Goal: Transaction & Acquisition: Purchase product/service

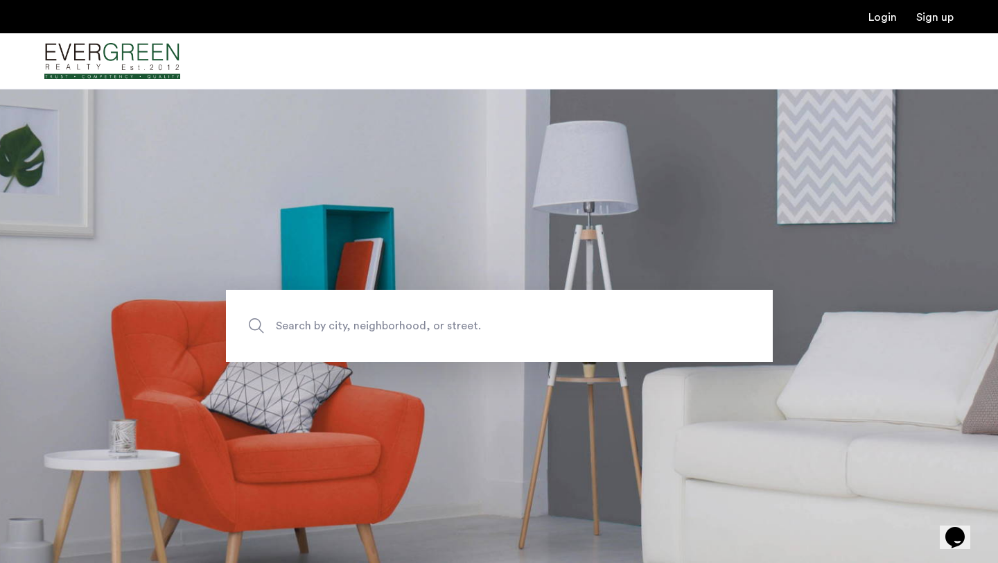
click at [347, 329] on span "Search by city, neighborhood, or street." at bounding box center [467, 326] width 383 height 19
click at [347, 329] on input "Search by city, neighborhood, or street." at bounding box center [499, 326] width 547 height 72
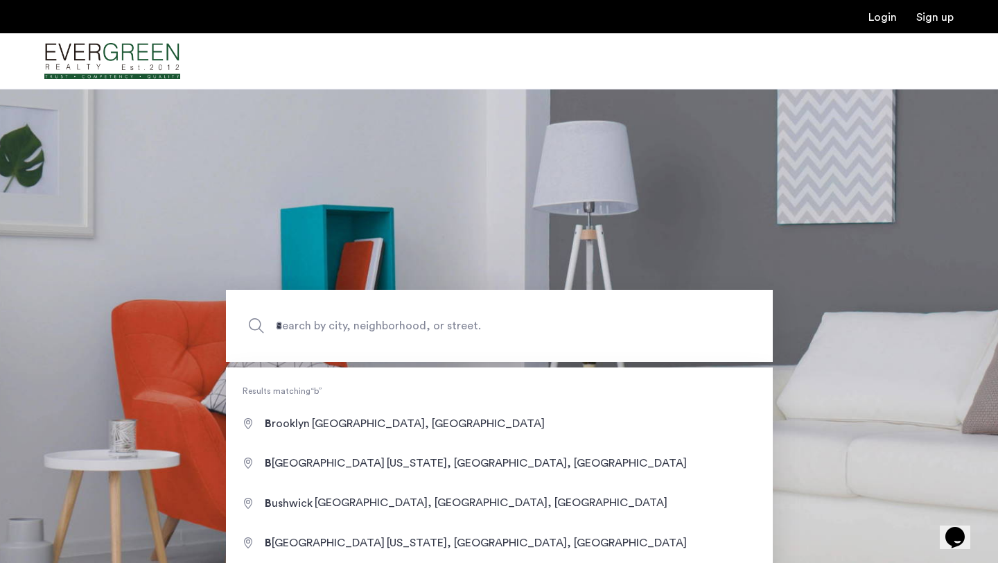
type input "**********"
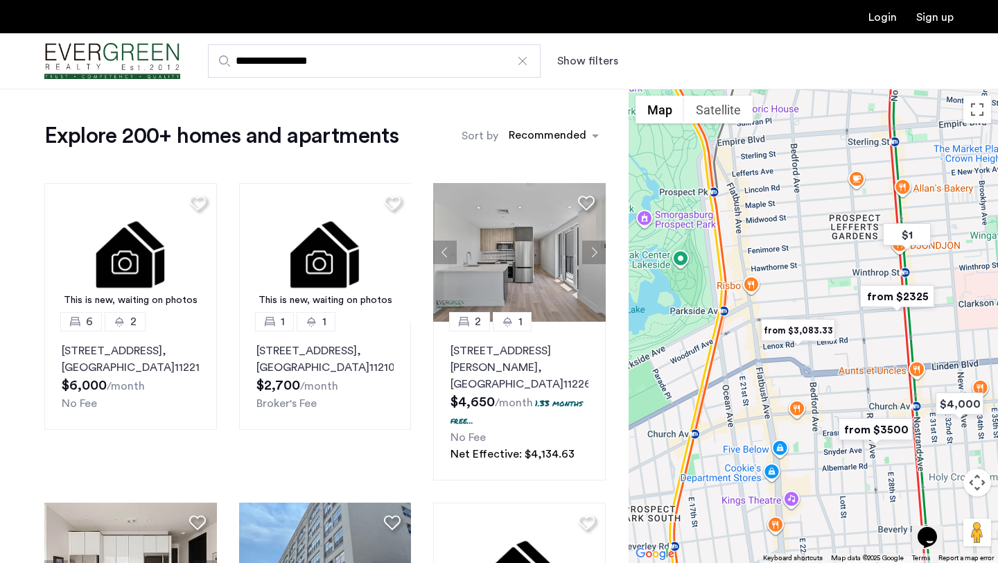
click at [807, 332] on img "from $3,083.33" at bounding box center [797, 330] width 85 height 31
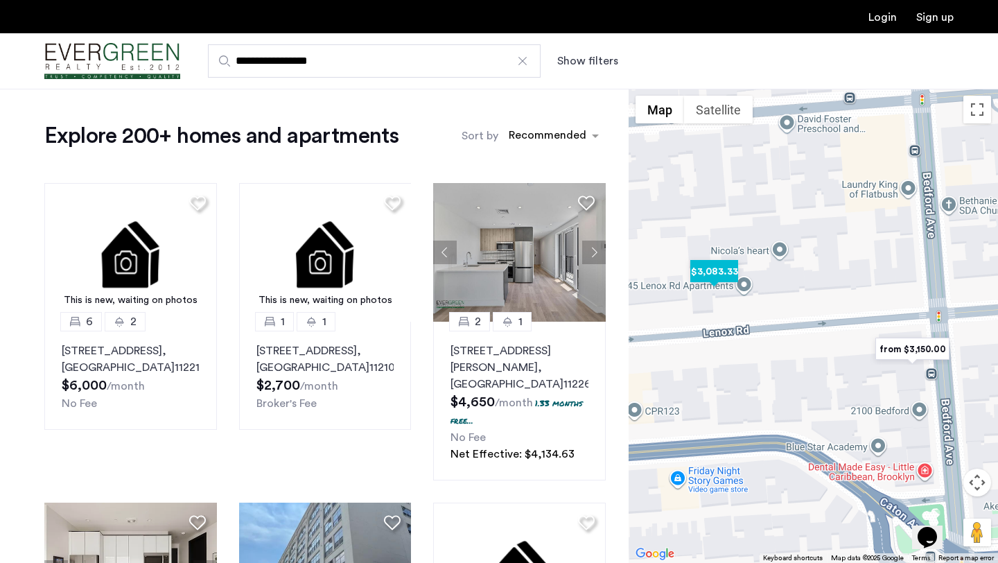
click at [728, 273] on img "$3,083.33" at bounding box center [714, 271] width 59 height 31
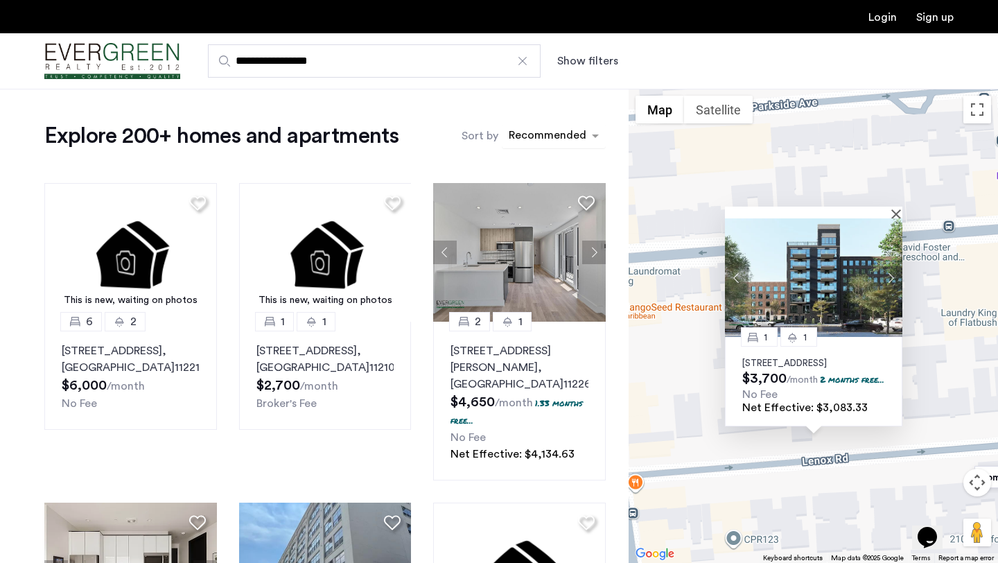
click at [548, 131] on div "sort-apartment" at bounding box center [548, 137] width 82 height 19
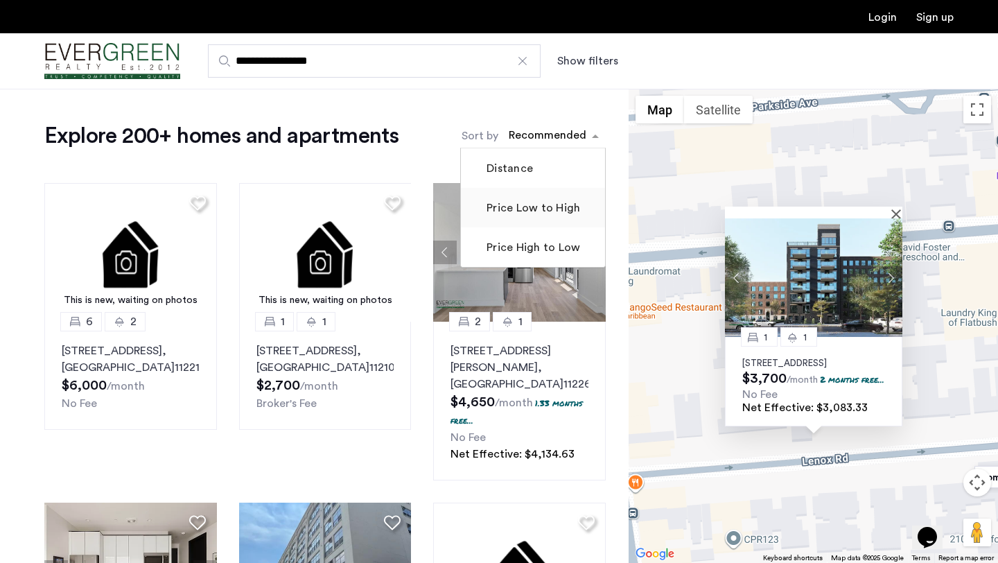
click at [517, 208] on label "Price Low to High" at bounding box center [532, 208] width 96 height 17
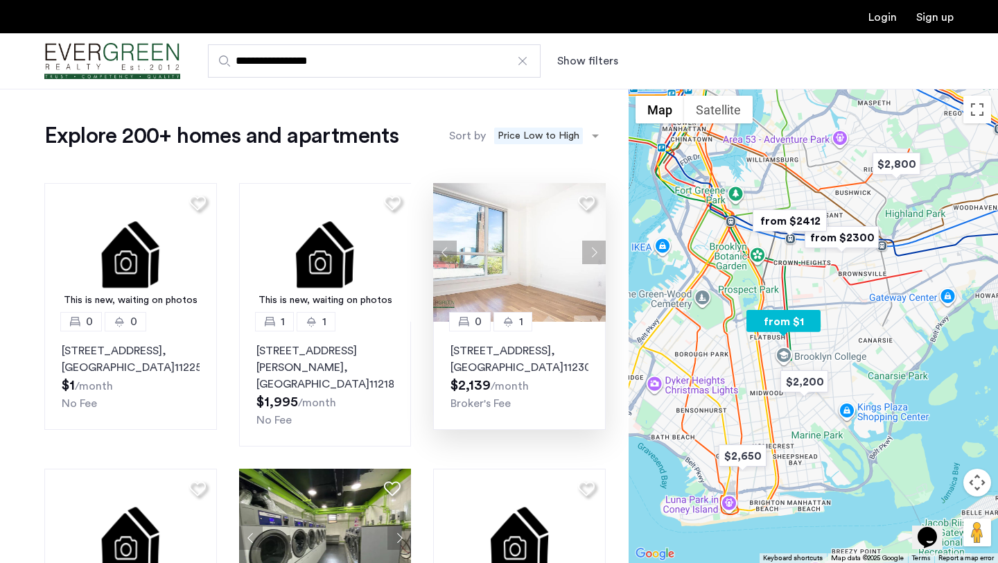
click at [593, 249] on button "Next apartment" at bounding box center [594, 252] width 24 height 24
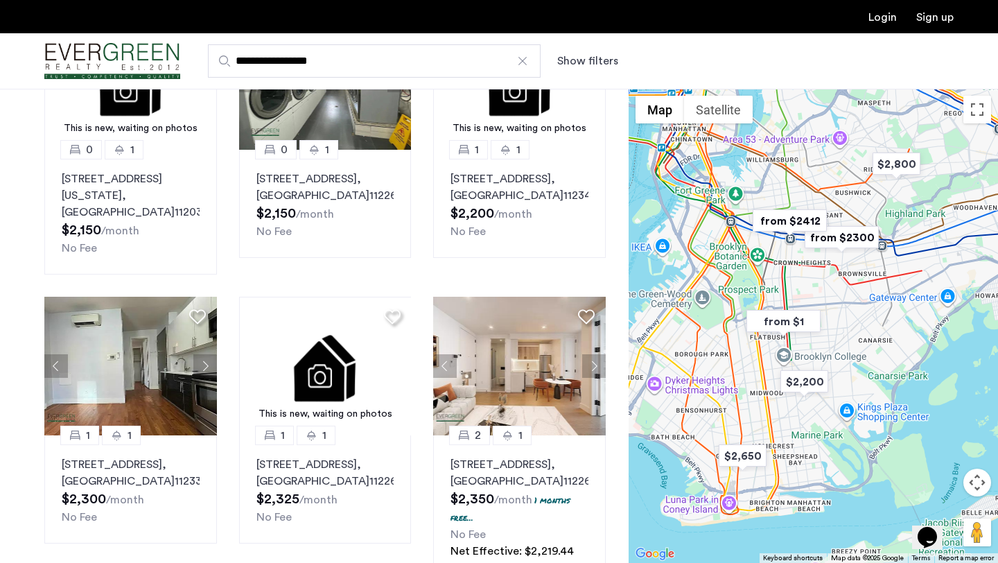
scroll to position [461, 0]
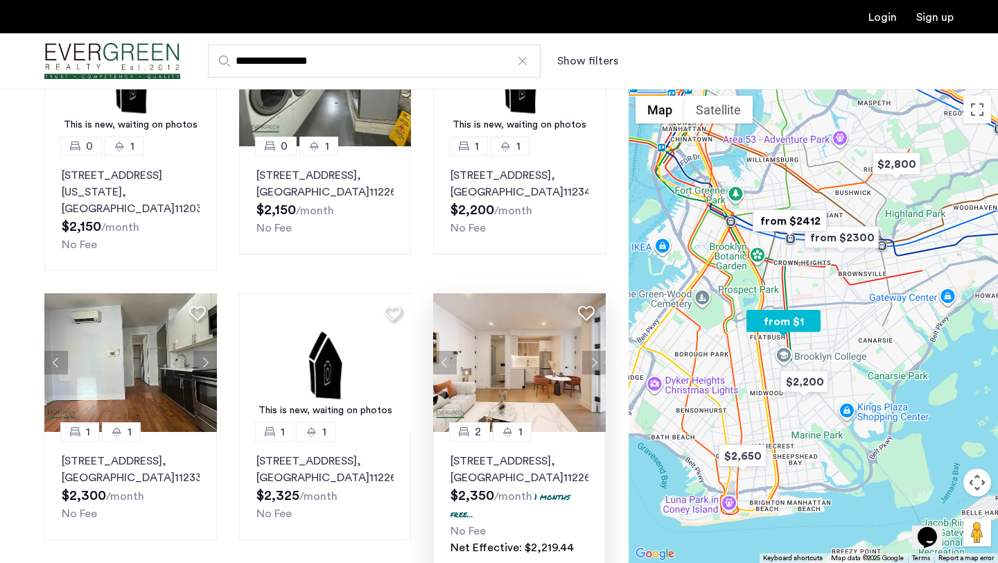
click at [593, 351] on button "Next apartment" at bounding box center [594, 363] width 24 height 24
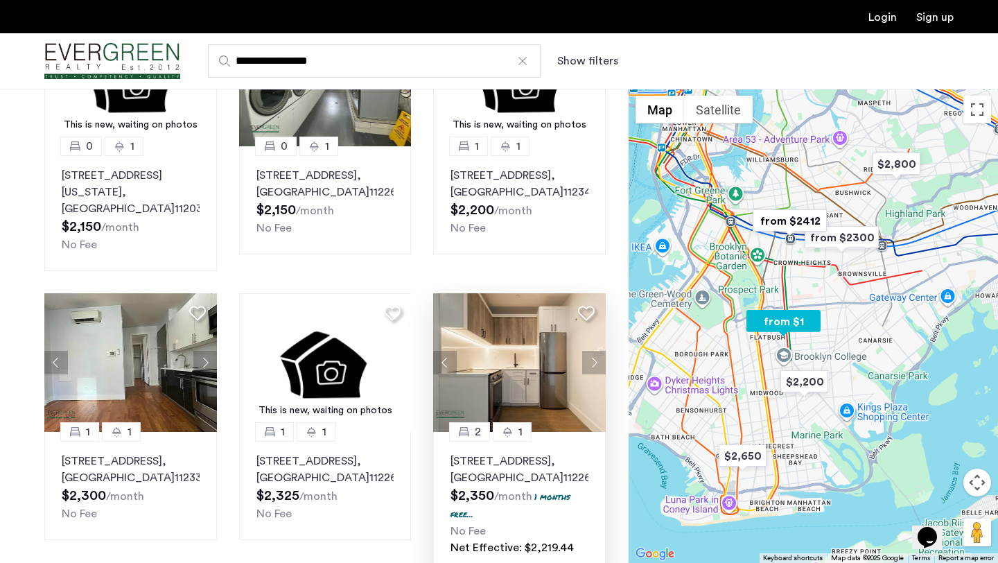
click at [593, 351] on button "Next apartment" at bounding box center [594, 363] width 24 height 24
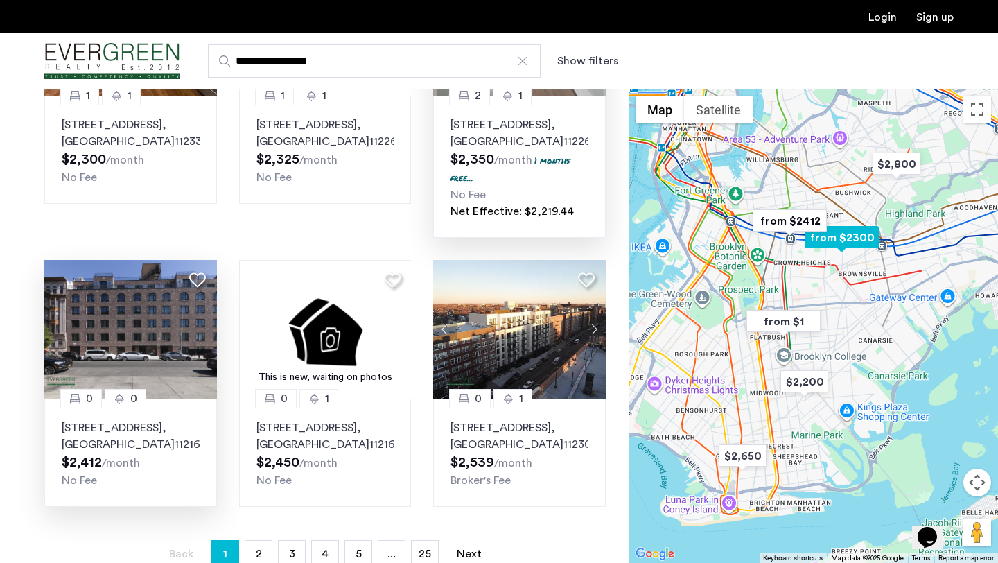
scroll to position [839, 0]
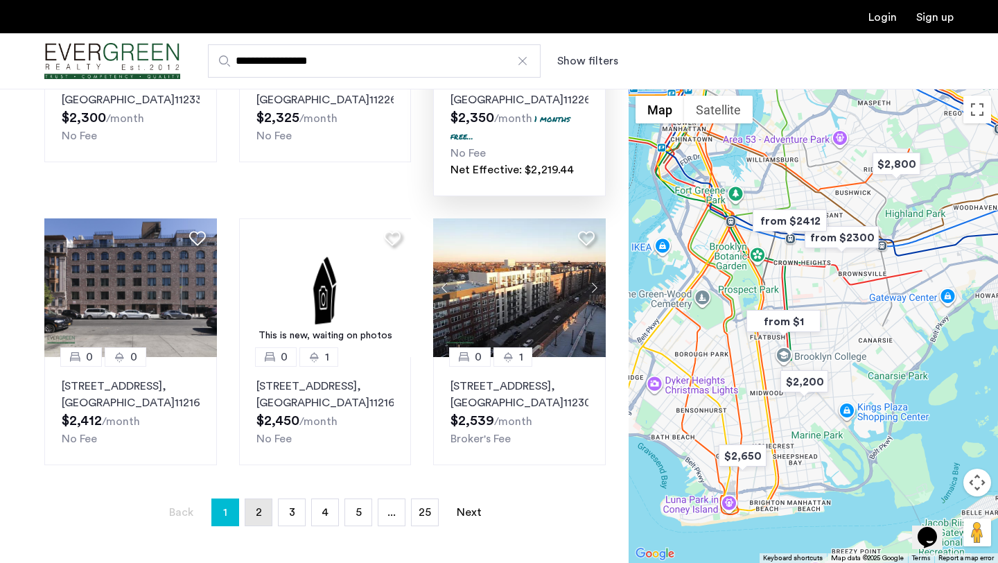
click at [260, 507] on span "2" at bounding box center [259, 512] width 6 height 11
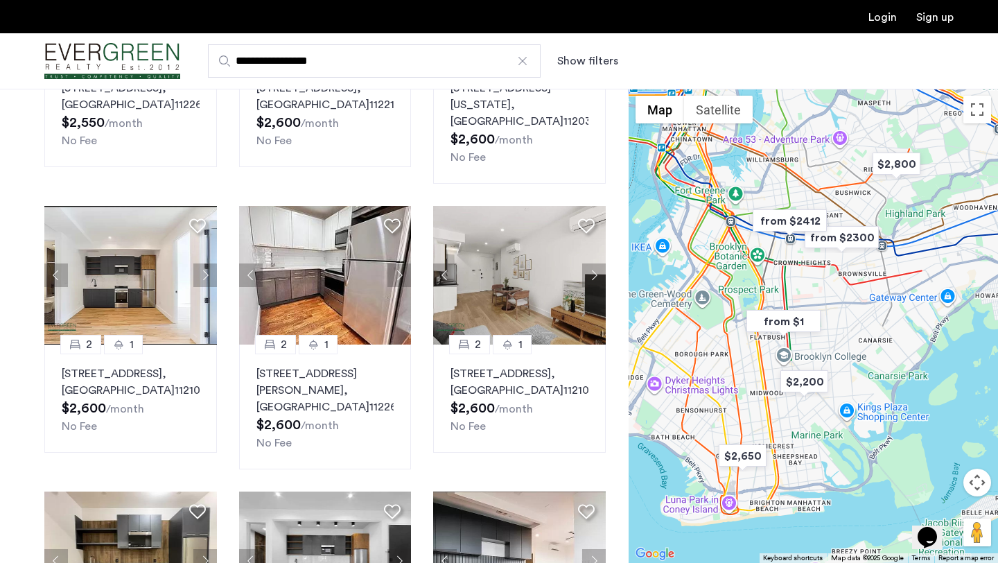
scroll to position [262, 0]
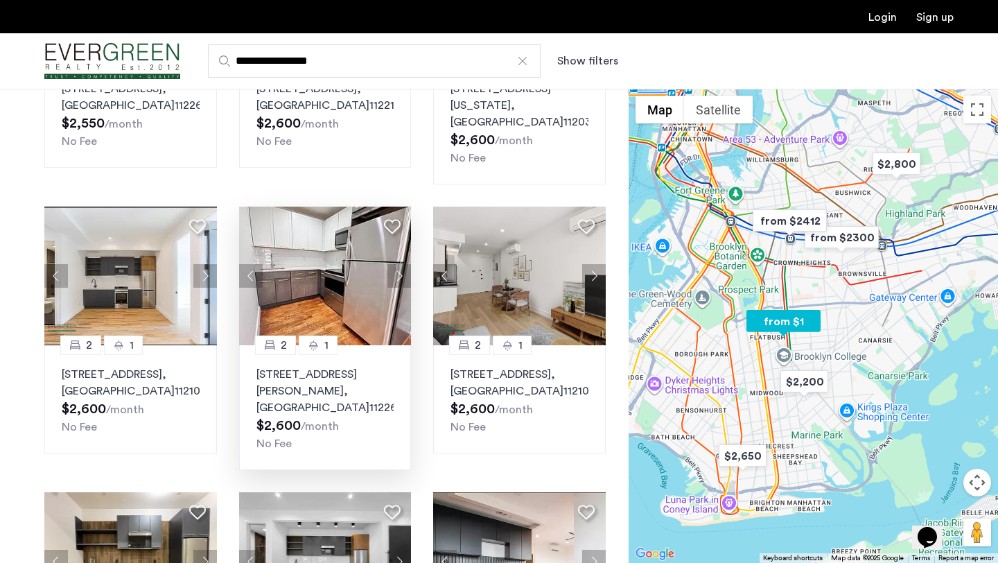
click at [403, 278] on button "Next apartment" at bounding box center [399, 276] width 24 height 24
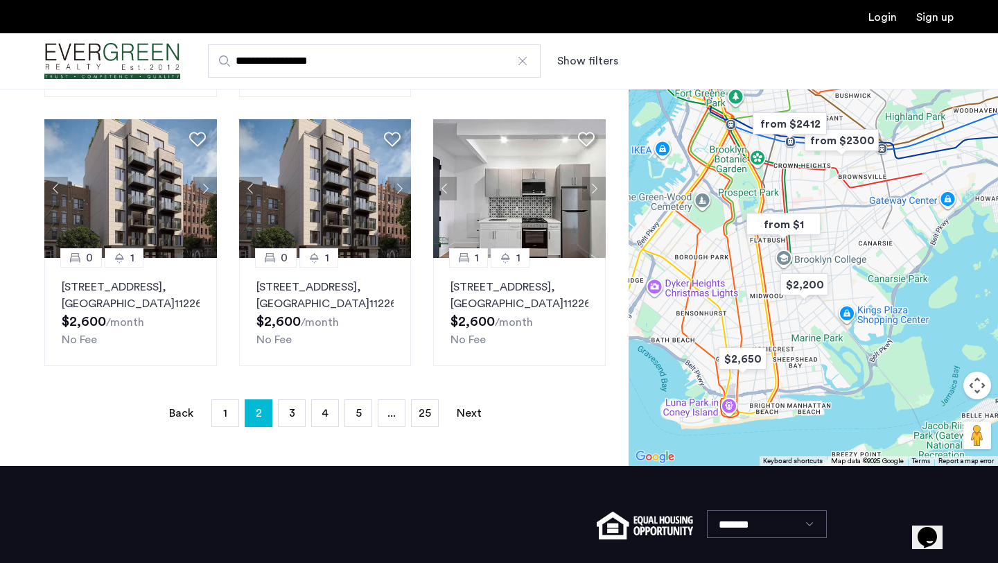
scroll to position [945, 0]
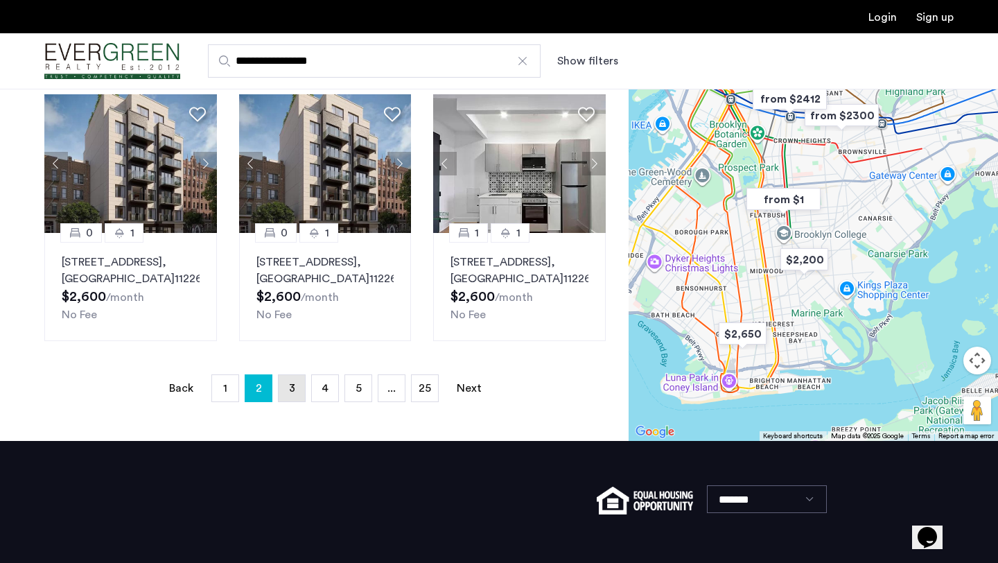
click at [289, 383] on span "3" at bounding box center [292, 388] width 6 height 11
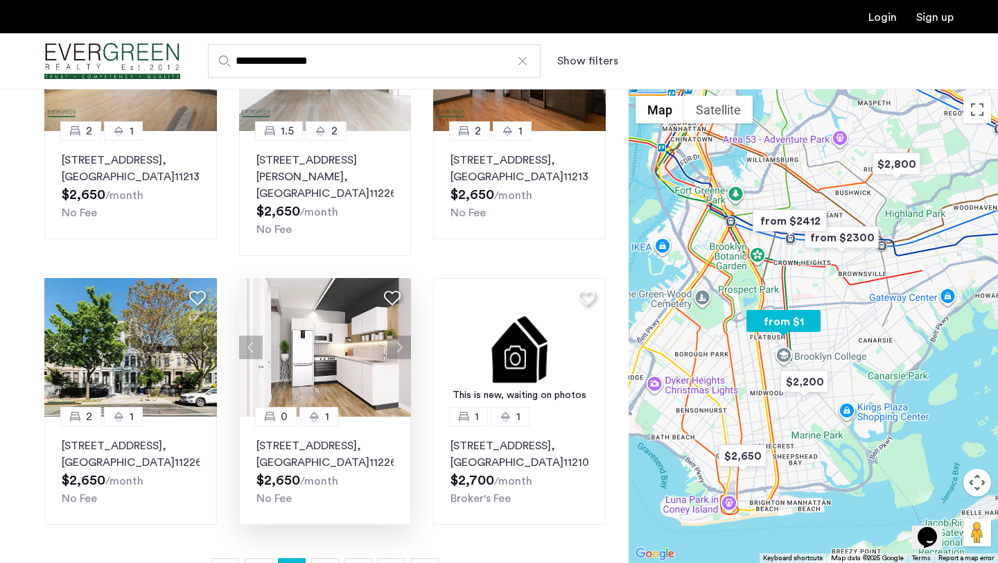
scroll to position [787, 0]
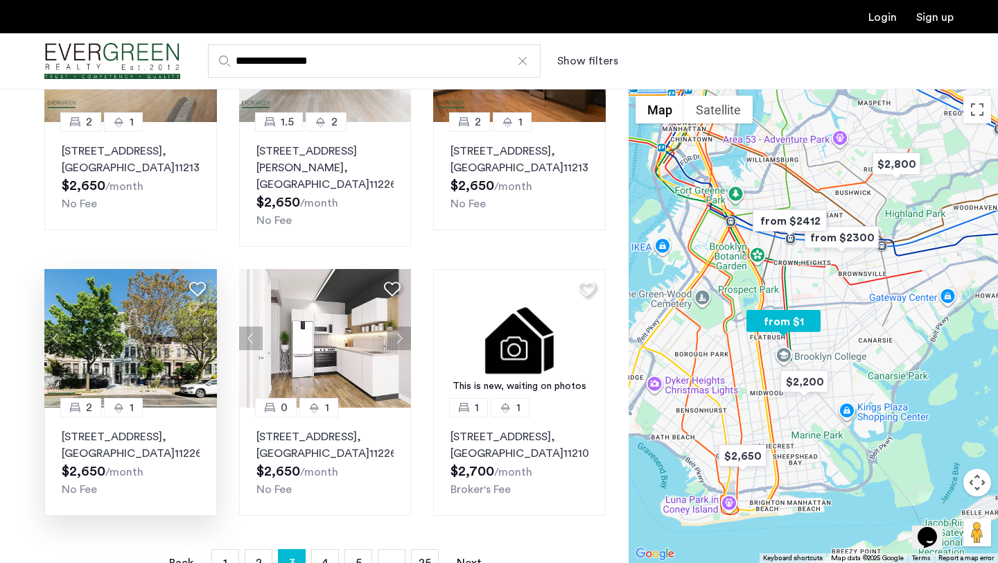
click at [208, 326] on button "Next apartment" at bounding box center [205, 338] width 24 height 24
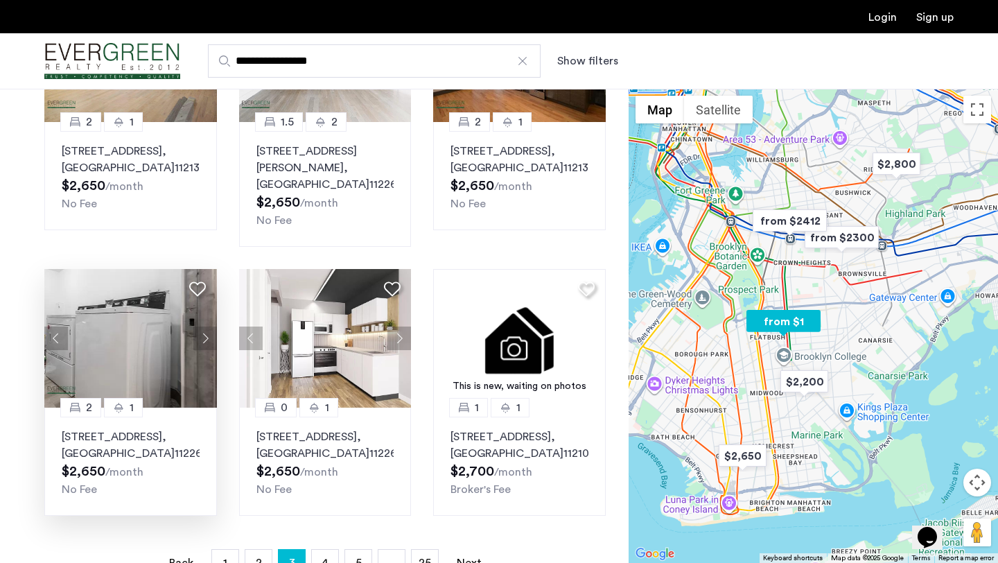
click at [208, 326] on button "Next apartment" at bounding box center [205, 338] width 24 height 24
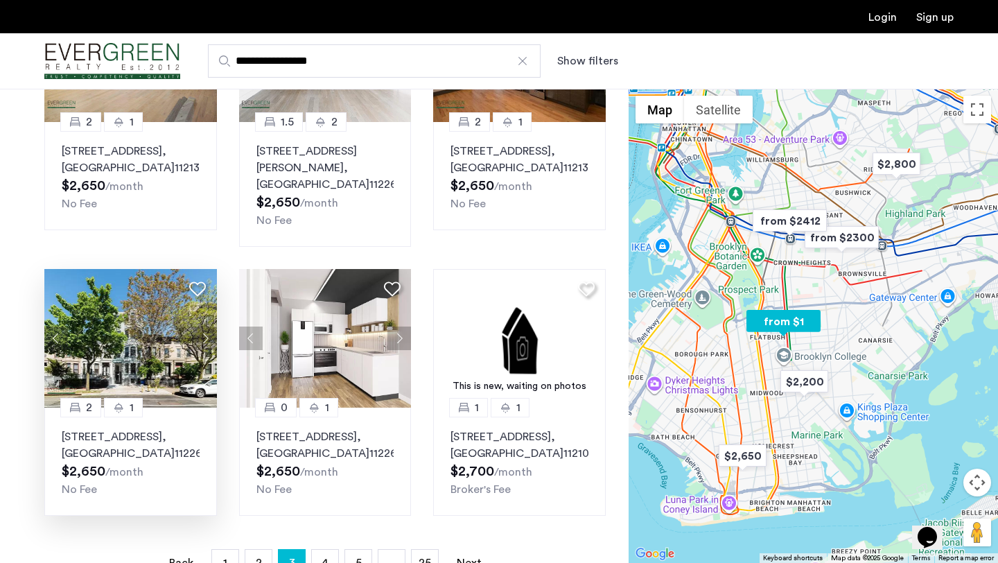
click at [208, 326] on button "Next apartment" at bounding box center [205, 338] width 24 height 24
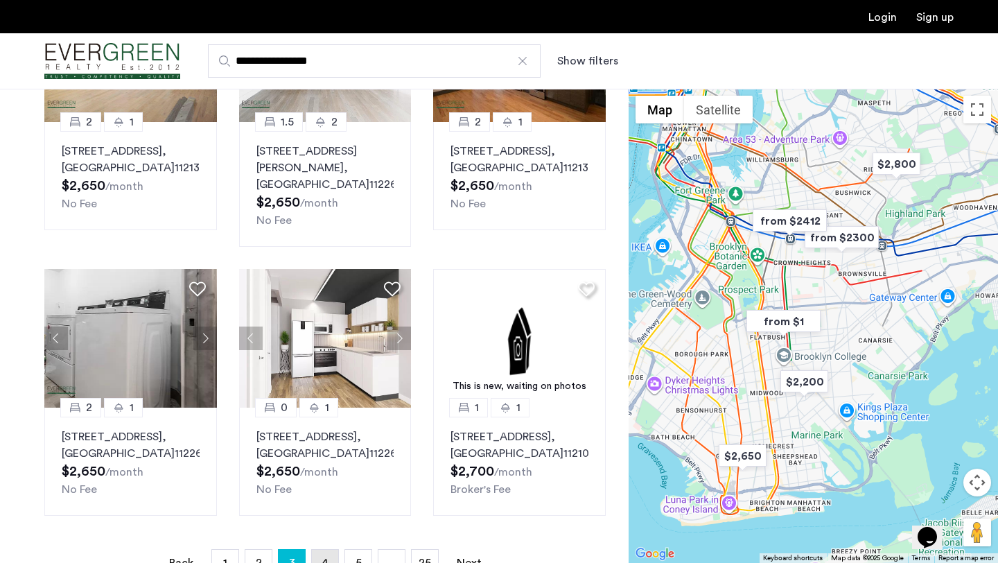
click at [321, 550] on link "page 4" at bounding box center [325, 563] width 26 height 26
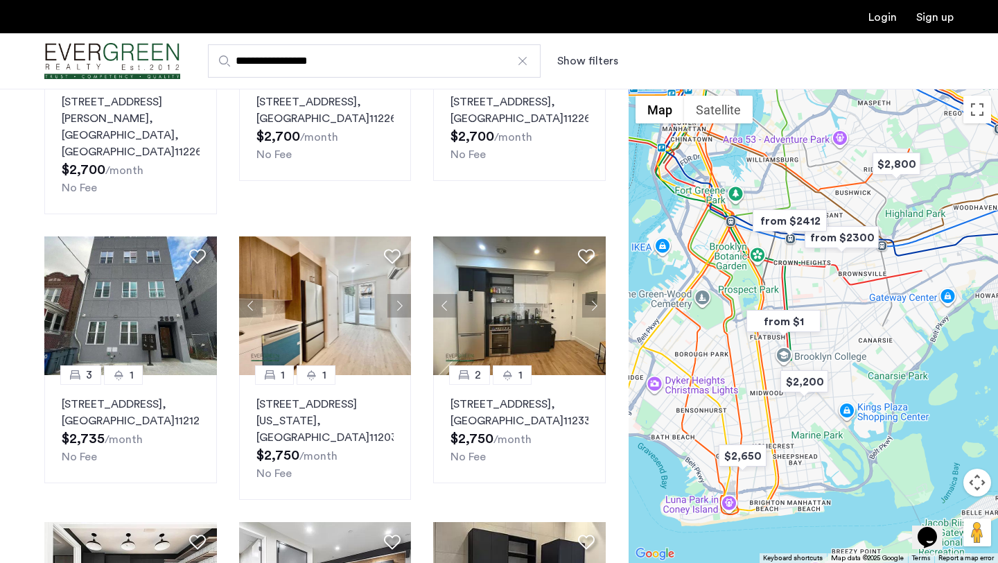
scroll to position [250, 0]
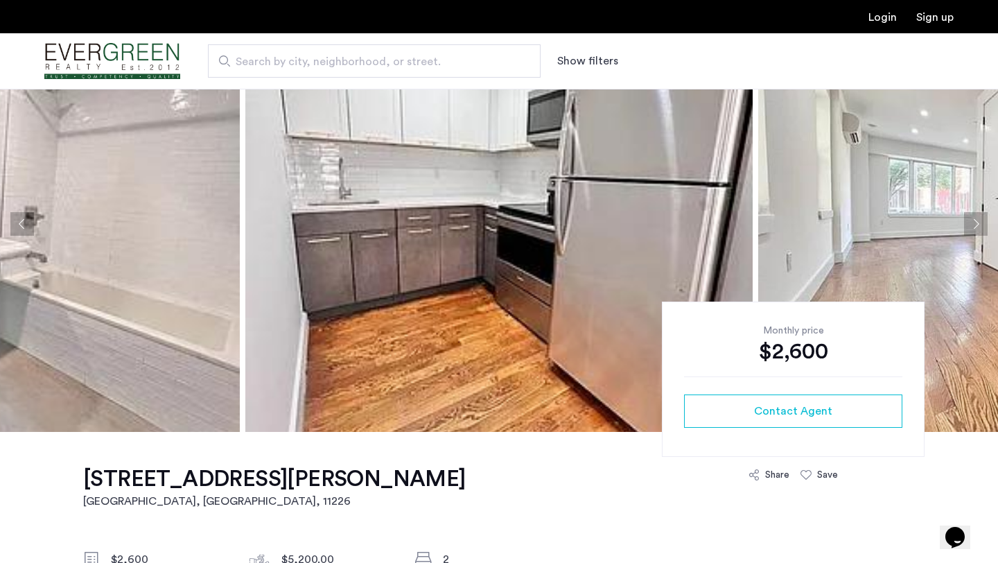
scroll to position [17, 0]
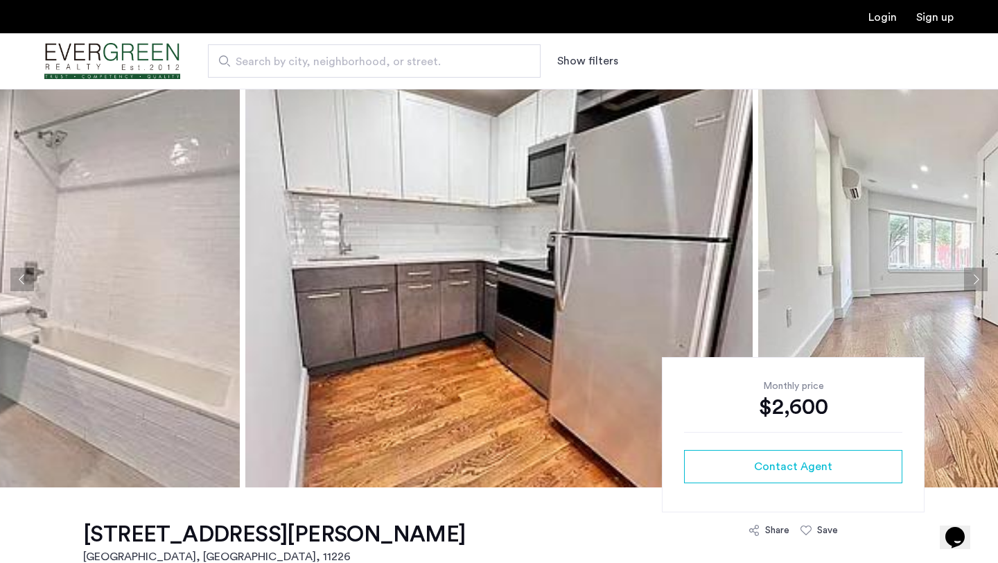
click at [552, 349] on img at bounding box center [498, 279] width 507 height 416
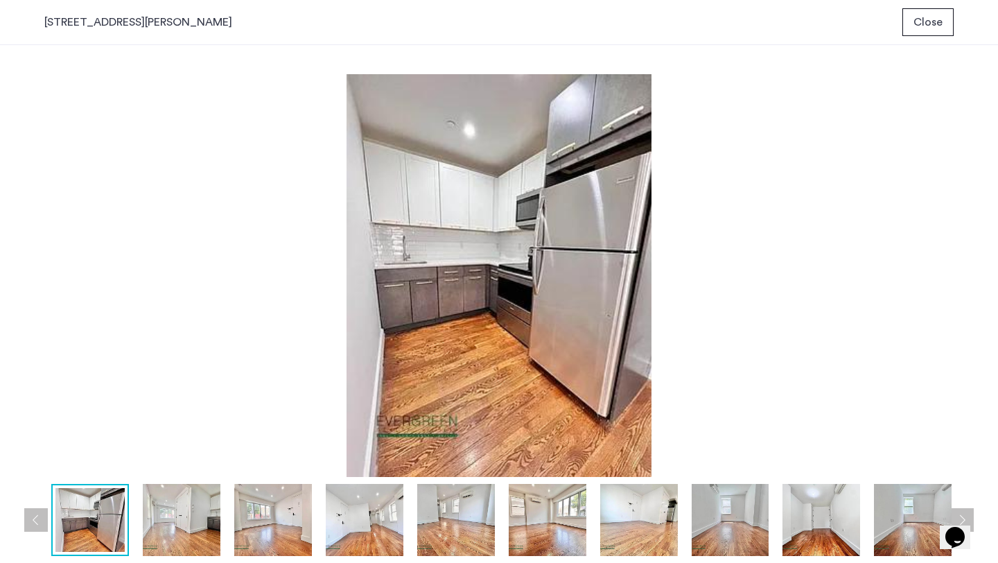
scroll to position [0, 0]
click at [186, 515] on img at bounding box center [182, 520] width 78 height 72
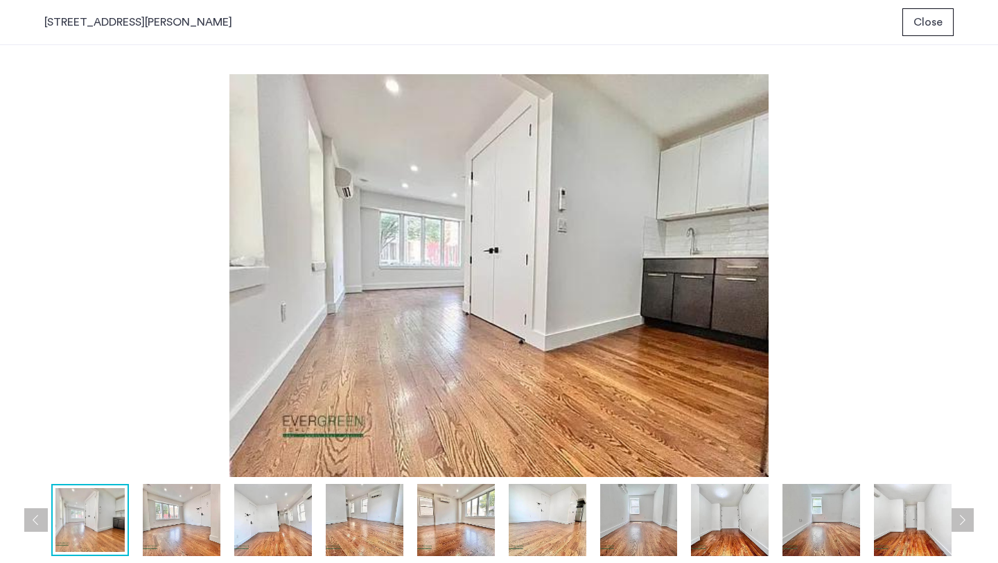
click at [266, 522] on img at bounding box center [273, 520] width 78 height 72
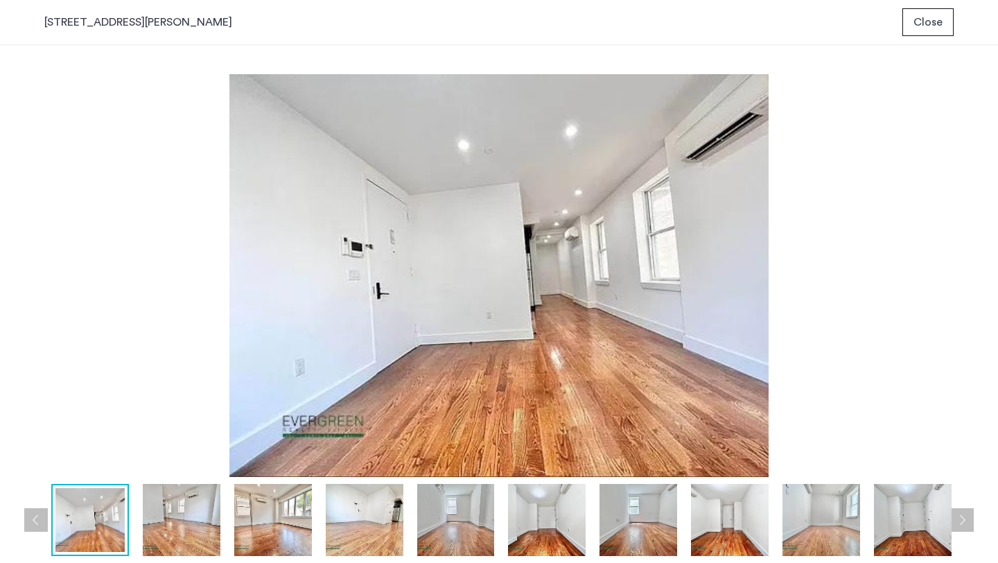
click at [329, 529] on img at bounding box center [365, 520] width 78 height 72
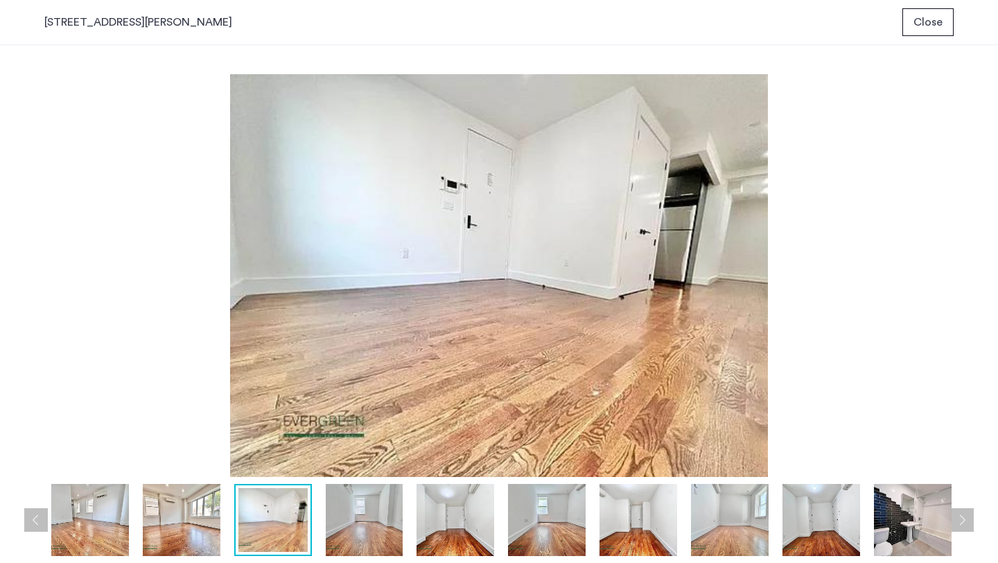
click at [372, 532] on img at bounding box center [365, 520] width 78 height 72
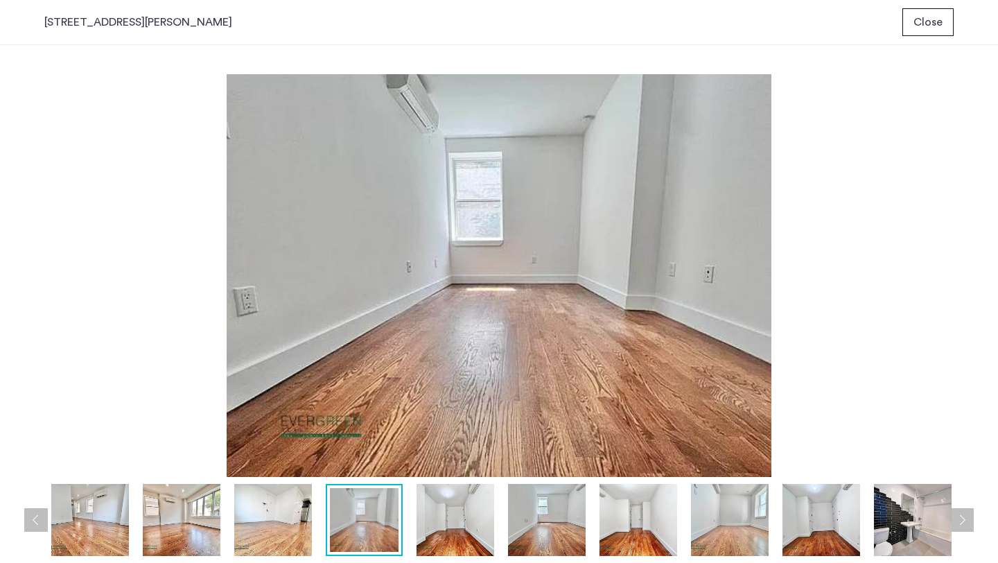
click at [429, 529] on img at bounding box center [456, 520] width 78 height 72
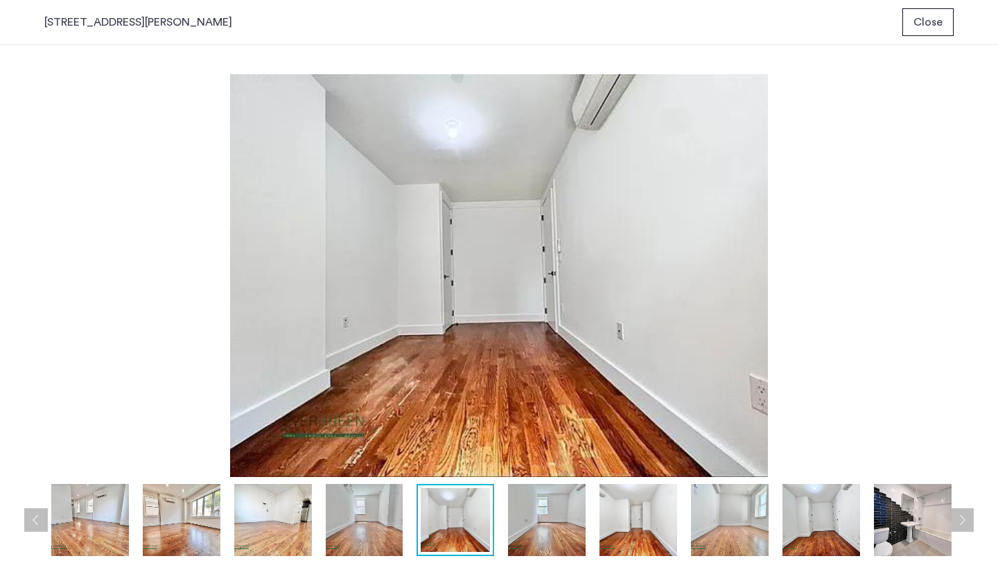
click at [92, 521] on img at bounding box center [90, 520] width 78 height 72
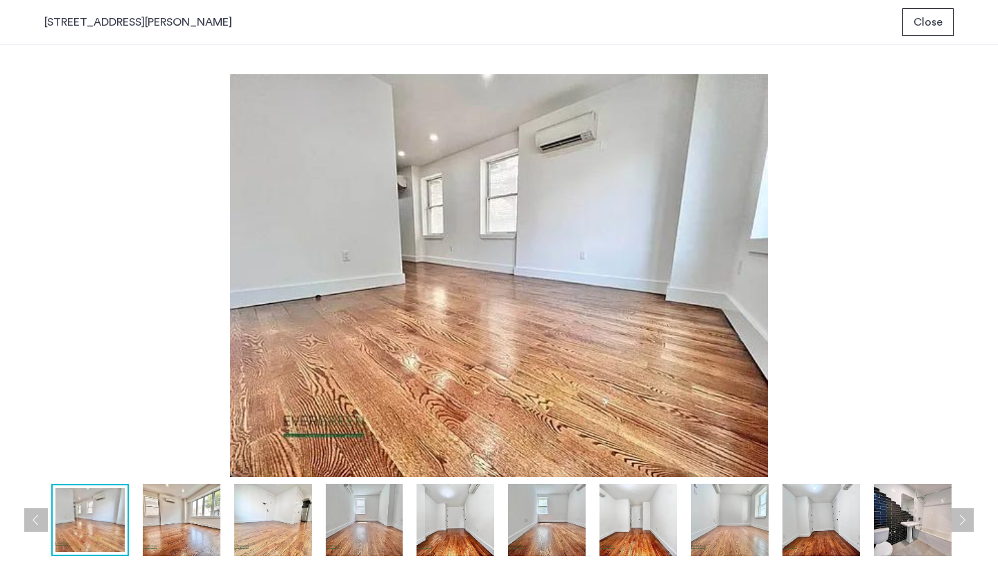
click at [82, 523] on img at bounding box center [89, 520] width 69 height 64
click at [33, 523] on button "Previous apartment" at bounding box center [36, 520] width 24 height 24
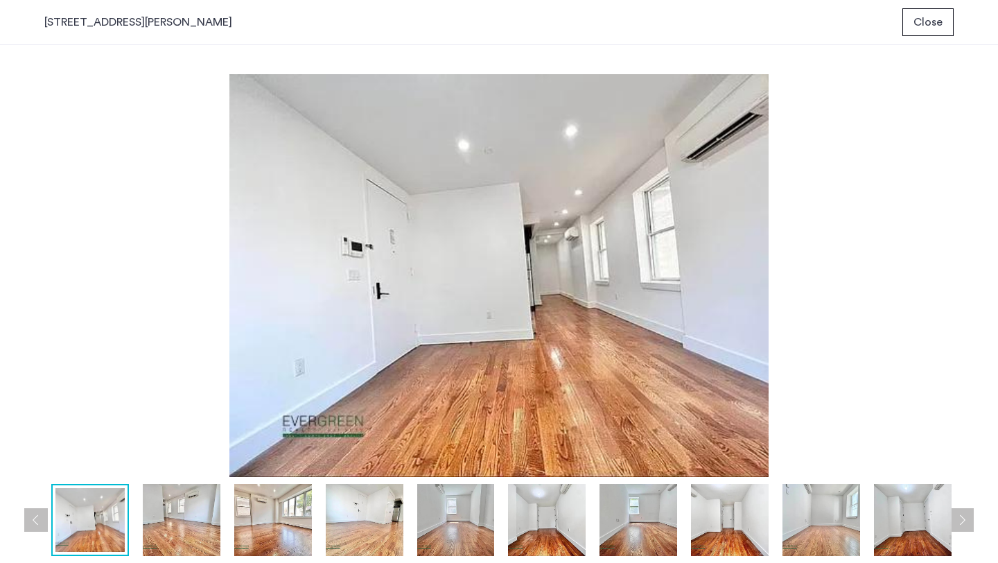
click at [40, 520] on button "Previous apartment" at bounding box center [36, 520] width 24 height 24
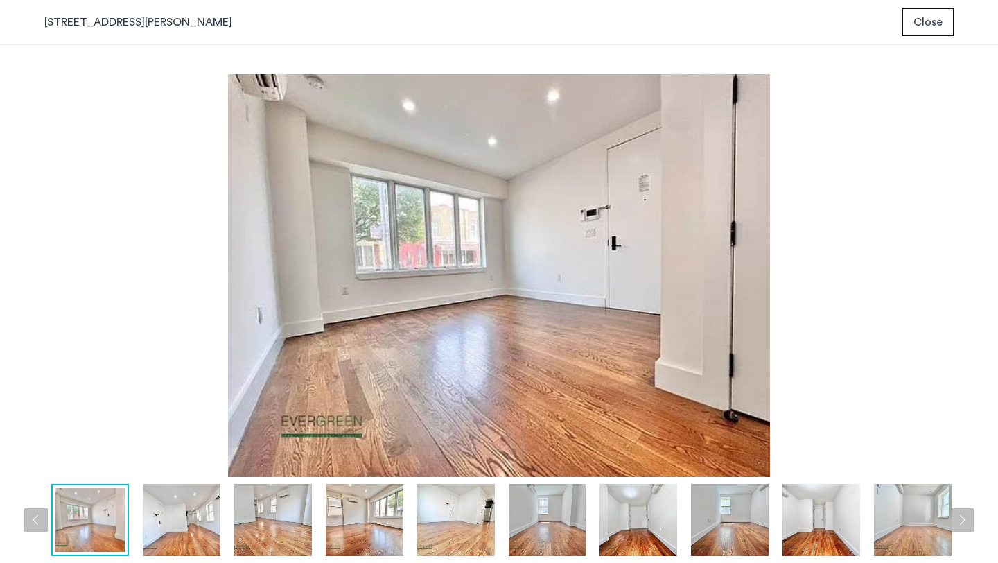
click at [968, 513] on button "Next apartment" at bounding box center [962, 520] width 24 height 24
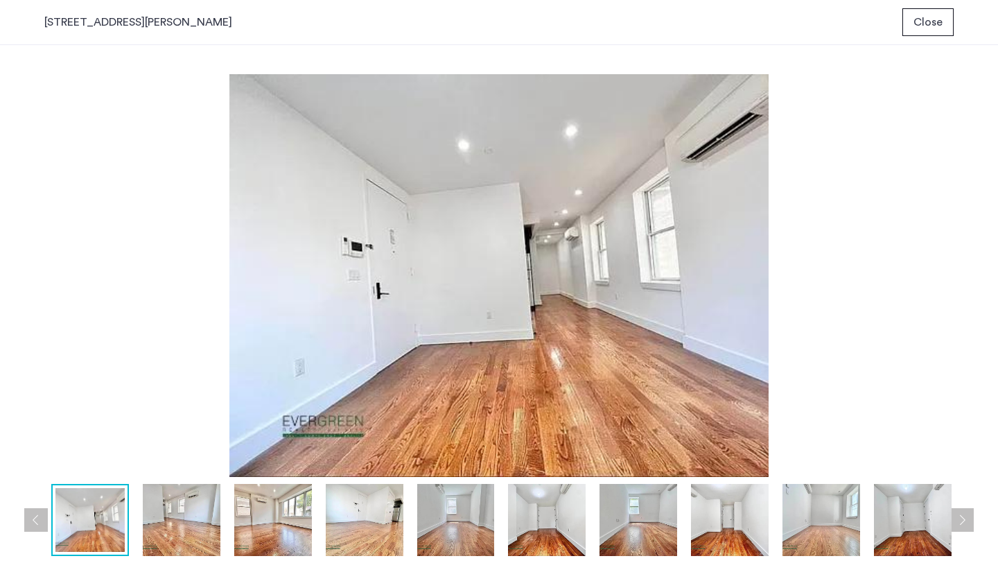
click at [955, 512] on button "Next apartment" at bounding box center [962, 520] width 24 height 24
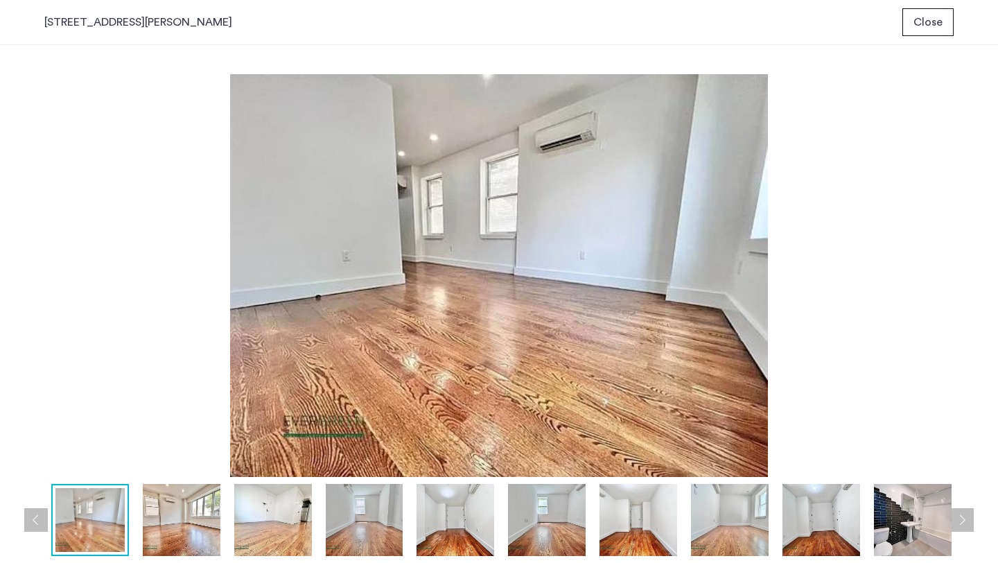
click at [955, 512] on button "Next apartment" at bounding box center [962, 520] width 24 height 24
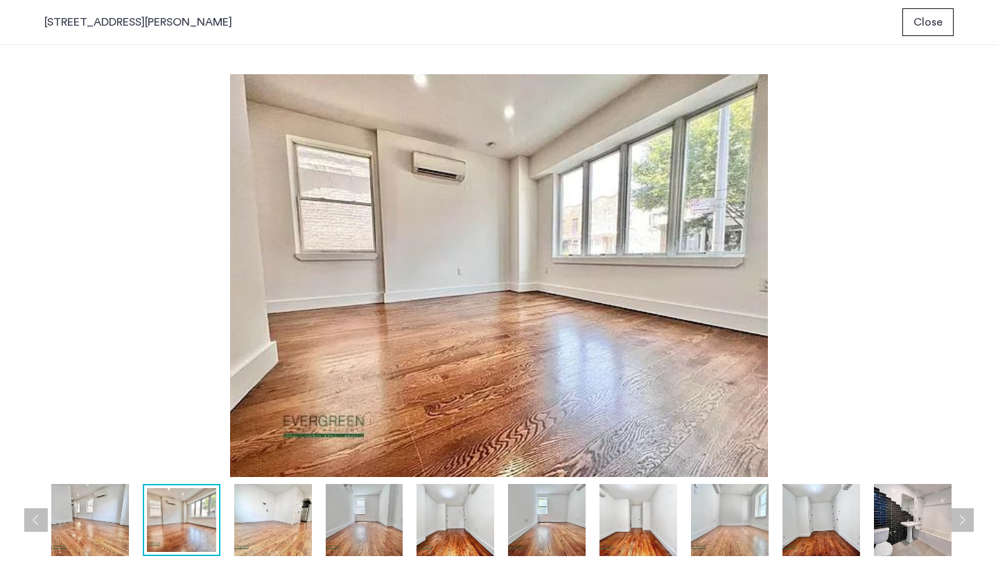
click at [958, 524] on button "Next apartment" at bounding box center [962, 520] width 24 height 24
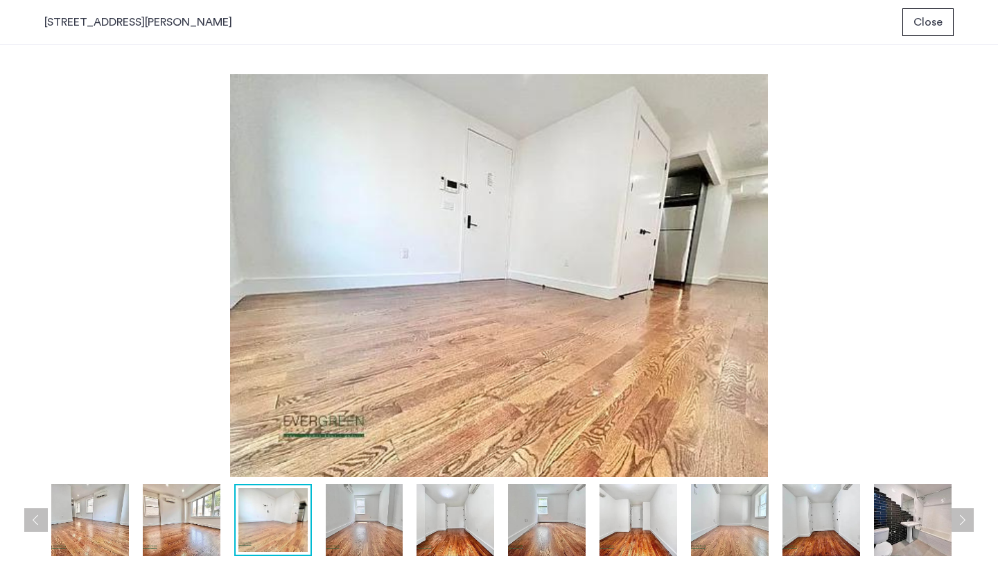
click at [957, 524] on button "Next apartment" at bounding box center [962, 520] width 24 height 24
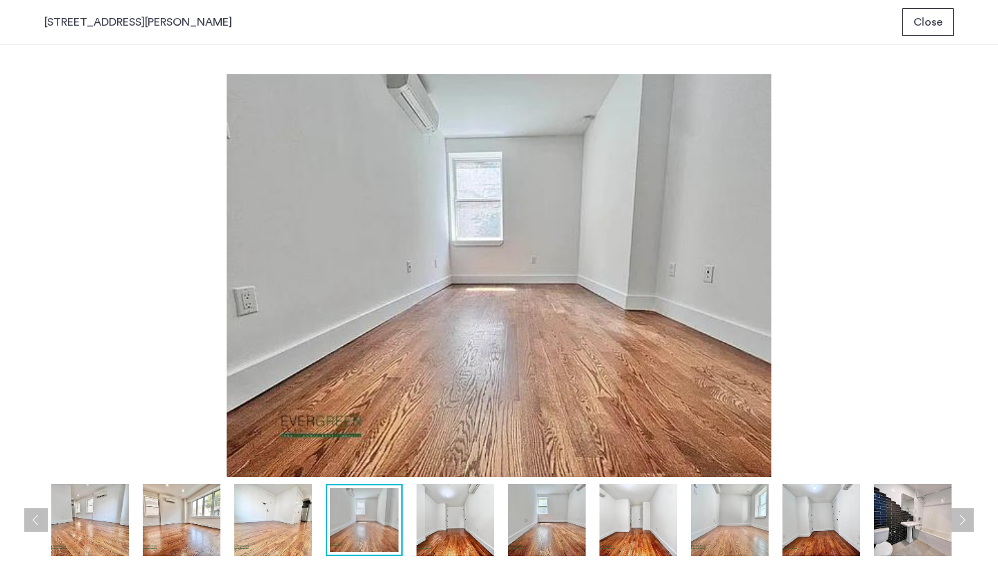
click at [957, 524] on button "Next apartment" at bounding box center [962, 520] width 24 height 24
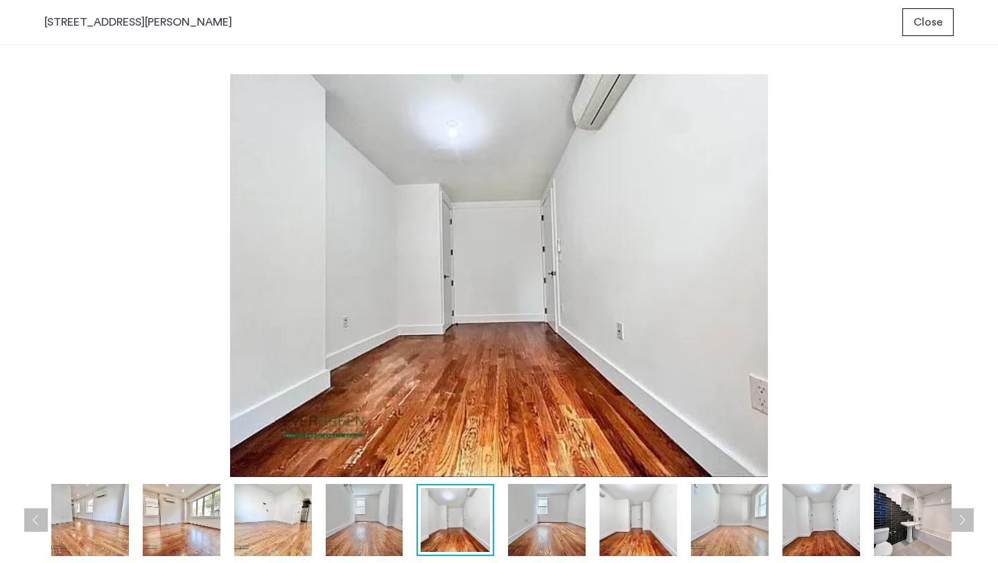
click at [957, 524] on button "Next apartment" at bounding box center [962, 520] width 24 height 24
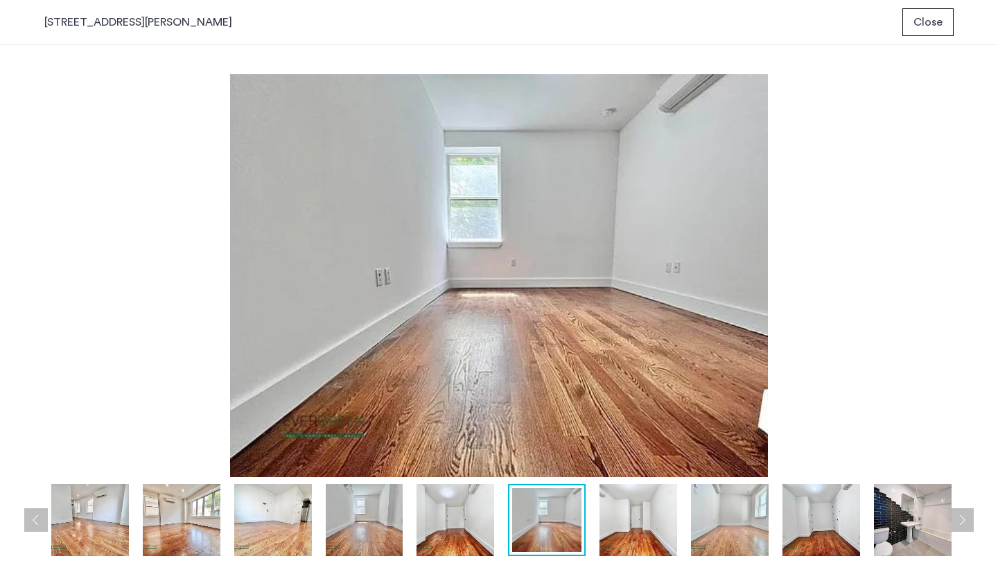
click at [957, 523] on button "Next apartment" at bounding box center [962, 520] width 24 height 24
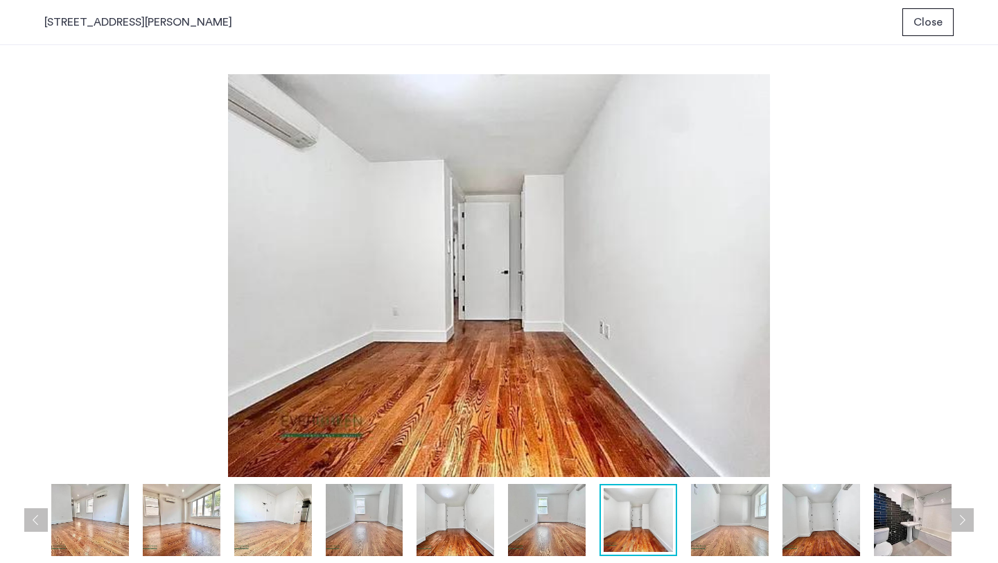
click at [957, 523] on button "Next apartment" at bounding box center [962, 520] width 24 height 24
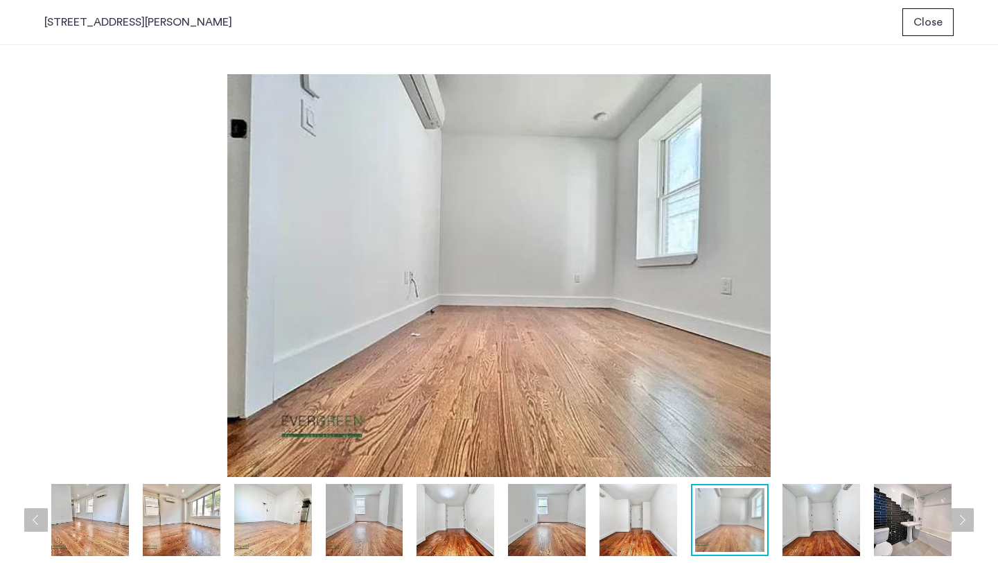
click at [957, 523] on button "Next apartment" at bounding box center [962, 520] width 24 height 24
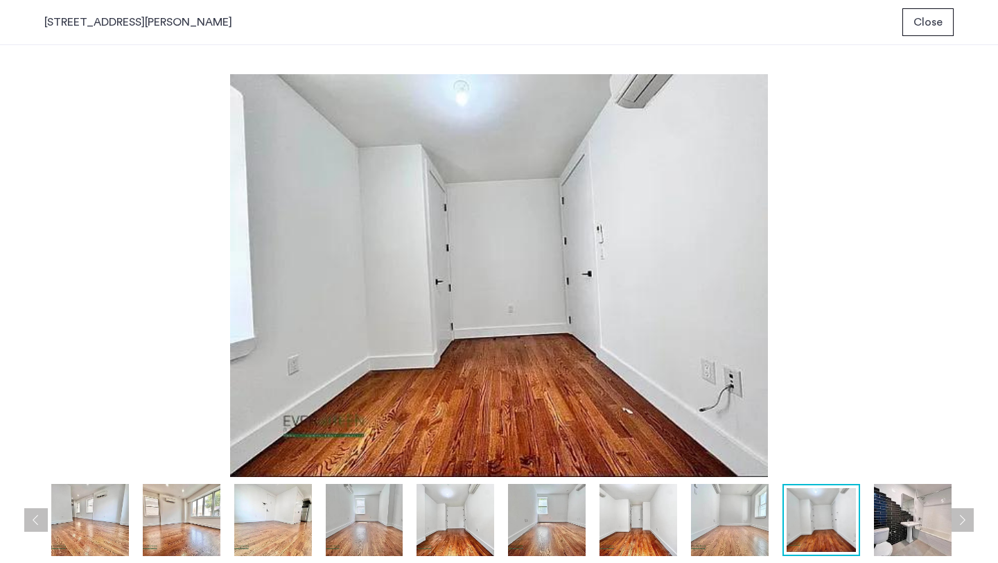
click at [957, 523] on button "Next apartment" at bounding box center [962, 520] width 24 height 24
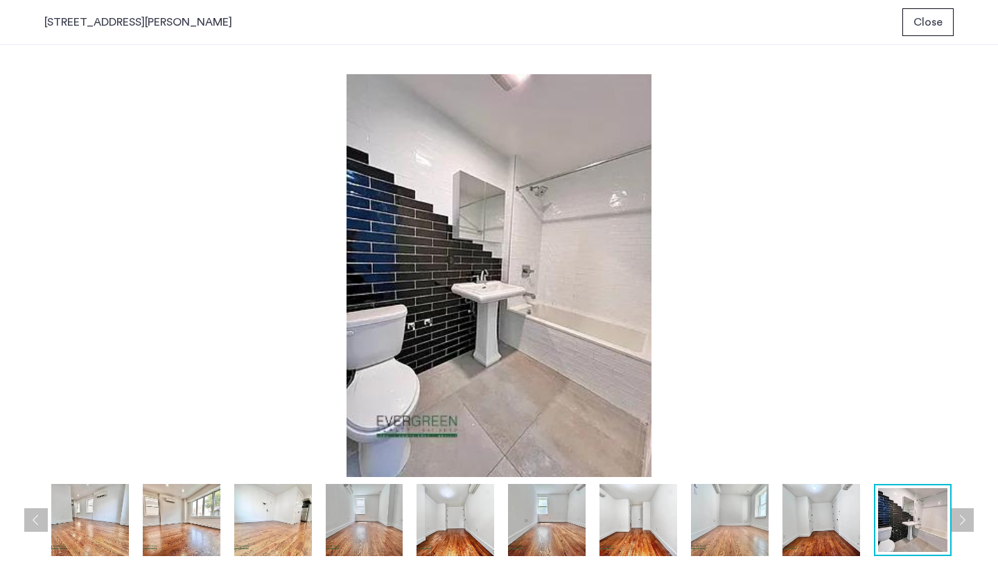
click at [957, 523] on button "Next apartment" at bounding box center [962, 520] width 24 height 24
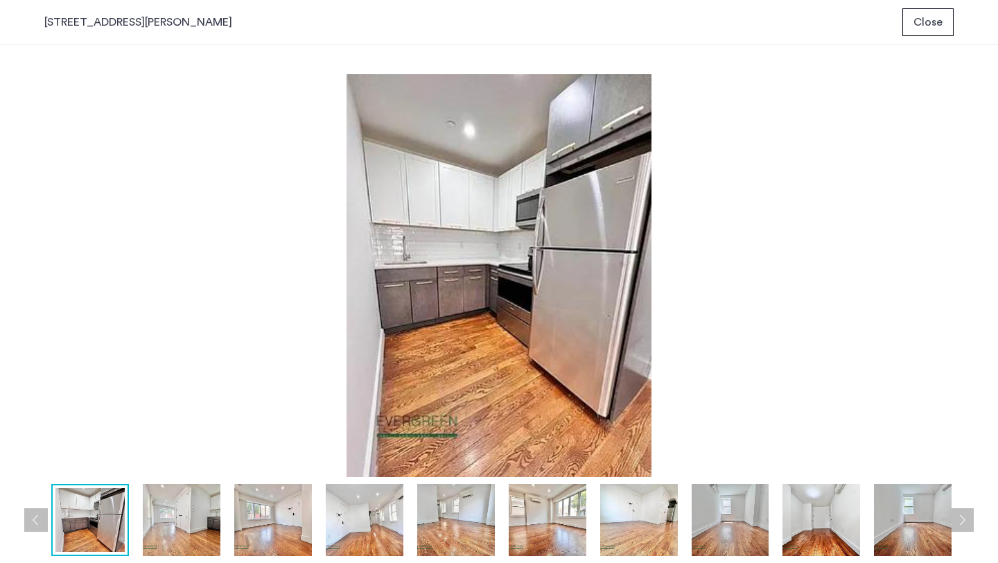
click at [957, 523] on button "Next apartment" at bounding box center [962, 520] width 24 height 24
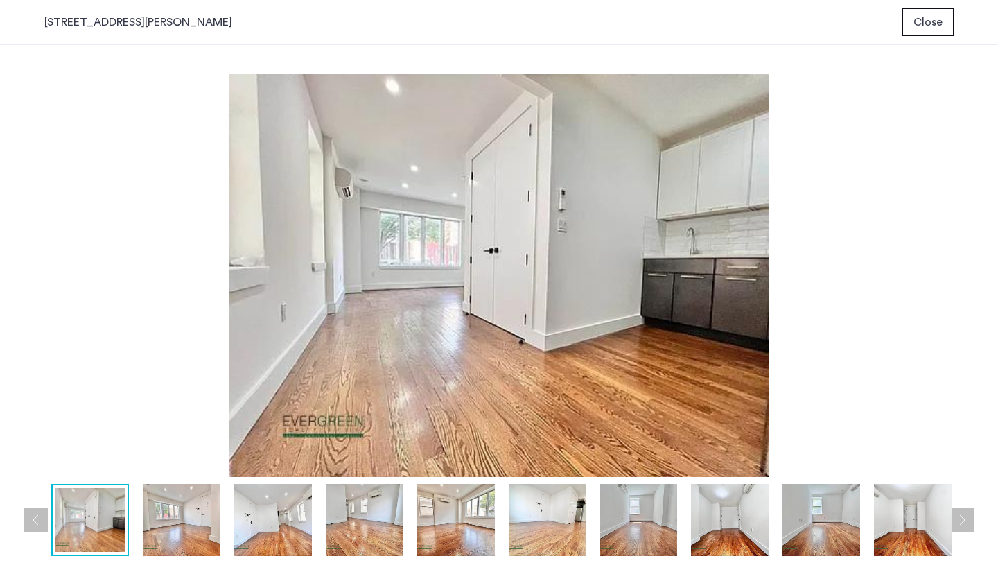
click at [957, 523] on button "Next apartment" at bounding box center [962, 520] width 24 height 24
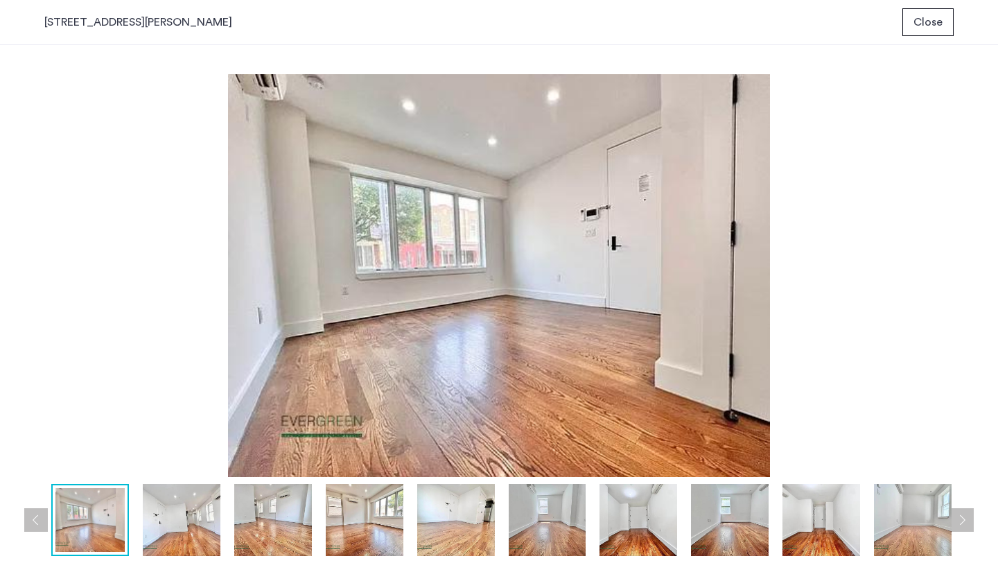
click at [957, 523] on button "Next apartment" at bounding box center [962, 520] width 24 height 24
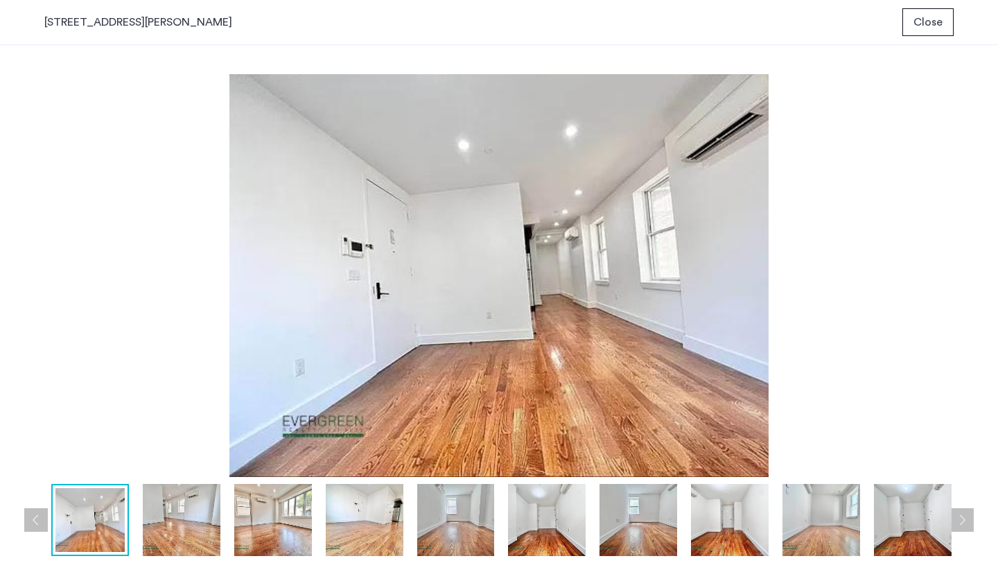
click at [957, 523] on button "Next apartment" at bounding box center [962, 520] width 24 height 24
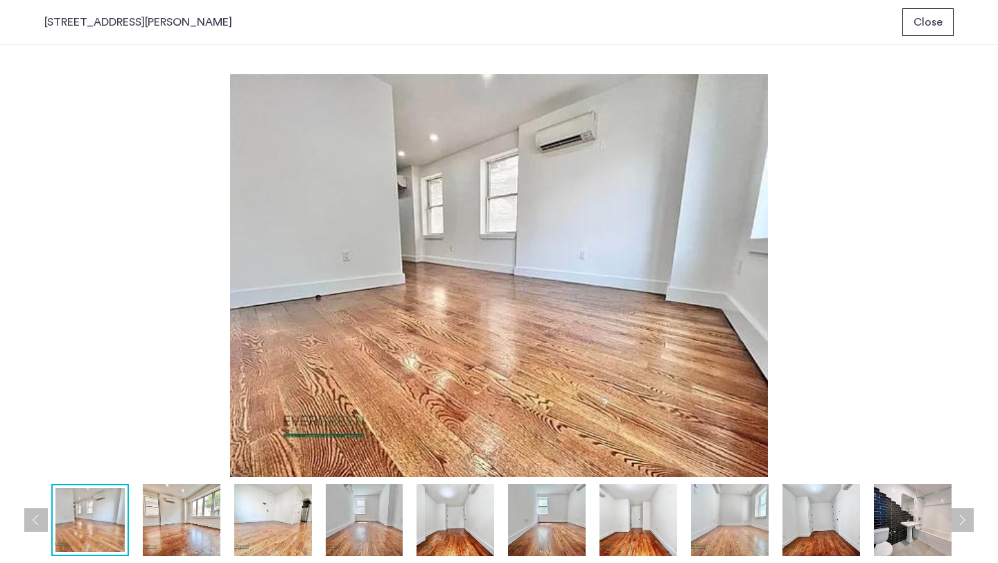
click at [957, 523] on button "Next apartment" at bounding box center [962, 520] width 24 height 24
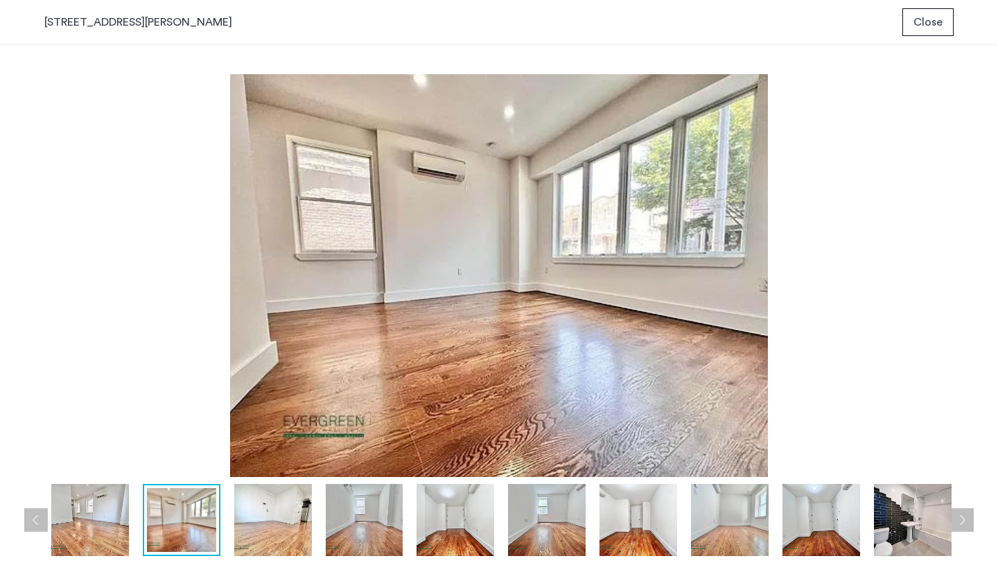
click at [934, 32] on button "Close" at bounding box center [927, 22] width 51 height 28
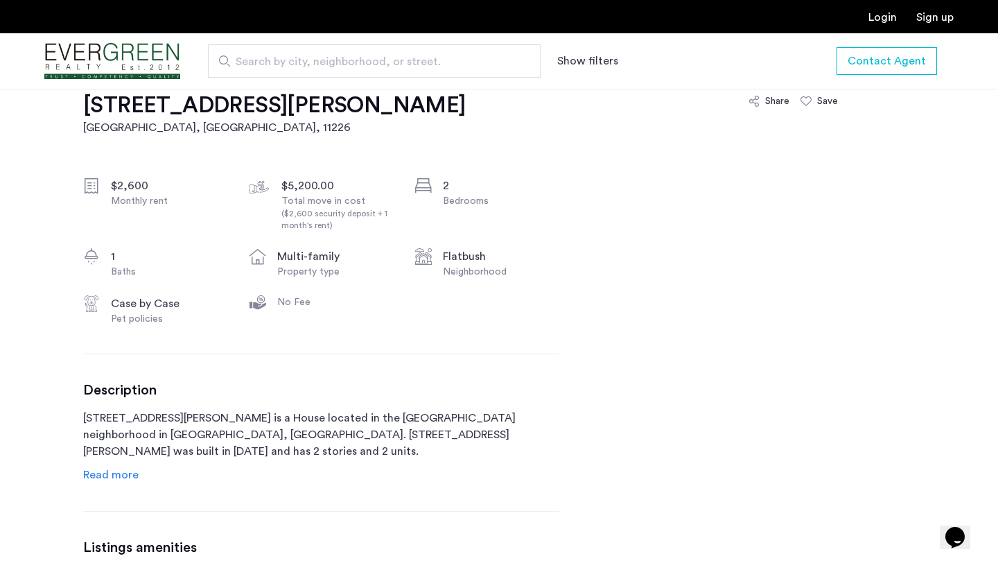
scroll to position [651, 0]
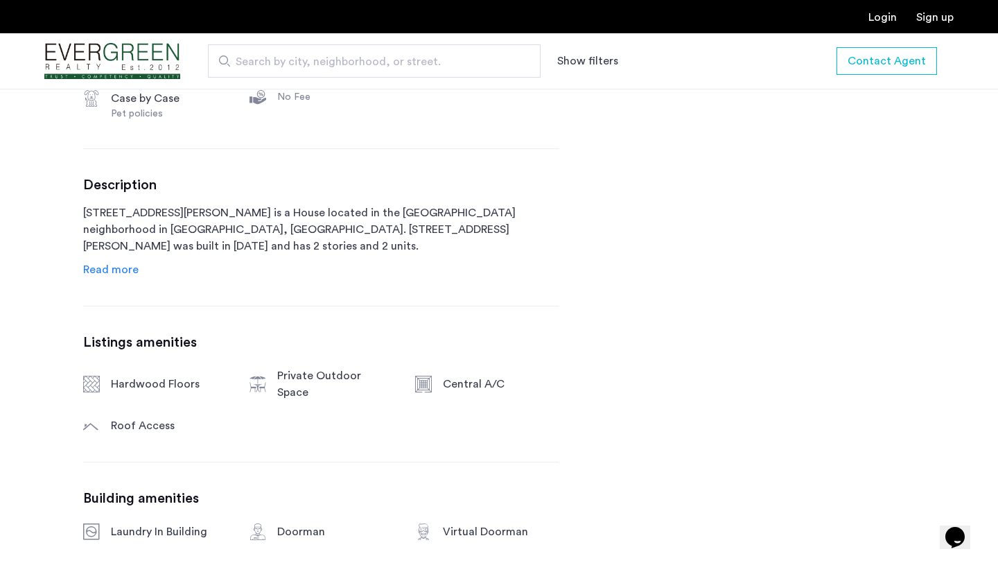
click at [91, 271] on span "Read more" at bounding box center [110, 269] width 55 height 11
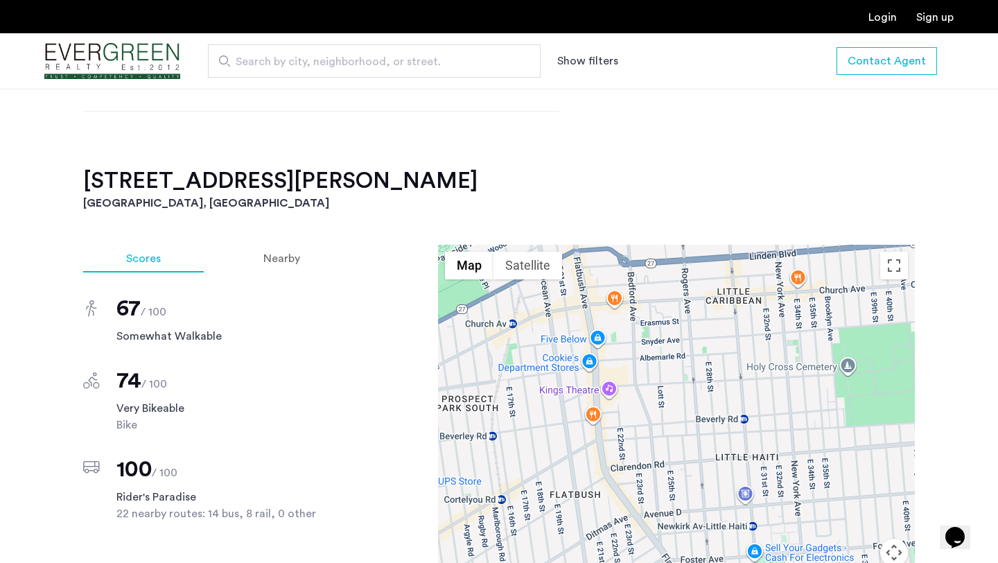
scroll to position [1302, 0]
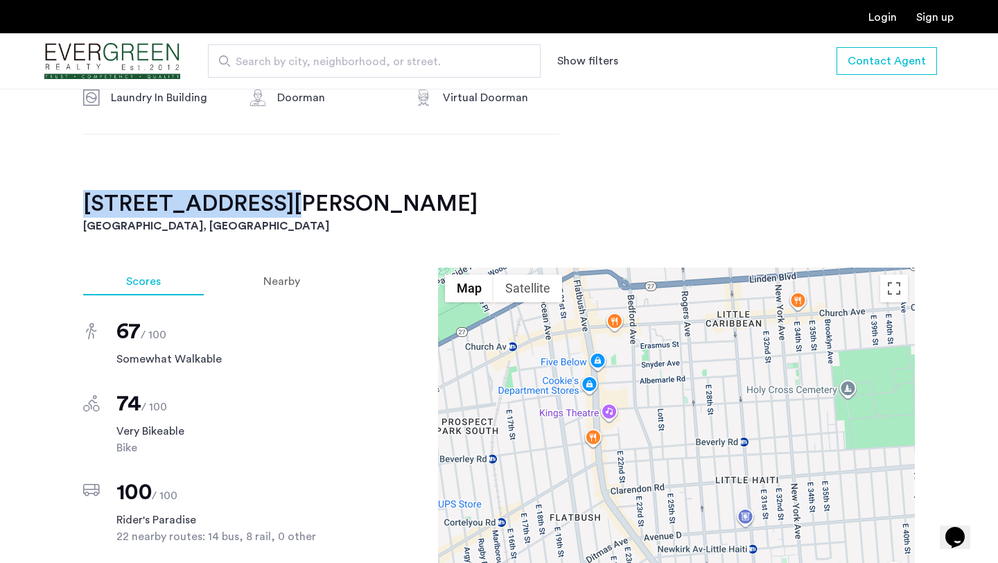
drag, startPoint x: 80, startPoint y: 191, endPoint x: 265, endPoint y: 180, distance: 186.1
click at [265, 180] on div "2514 Cortelyou Rd, Brooklyn, NY, USA, Unit 4B Brooklyn, NY , 11226 $2,600 Month…" at bounding box center [498, 150] width 873 height 1894
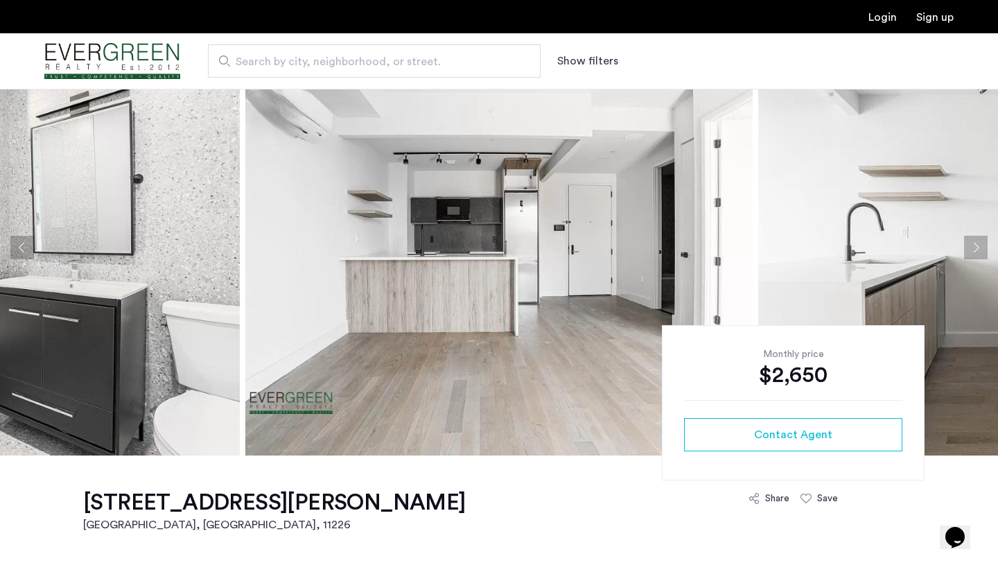
scroll to position [48, 0]
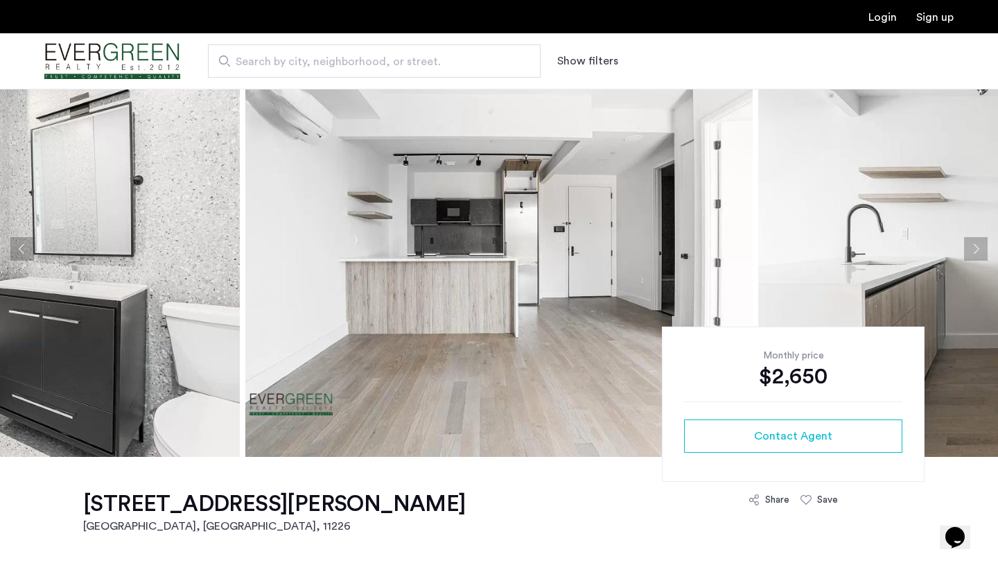
click at [573, 380] on img at bounding box center [498, 249] width 507 height 416
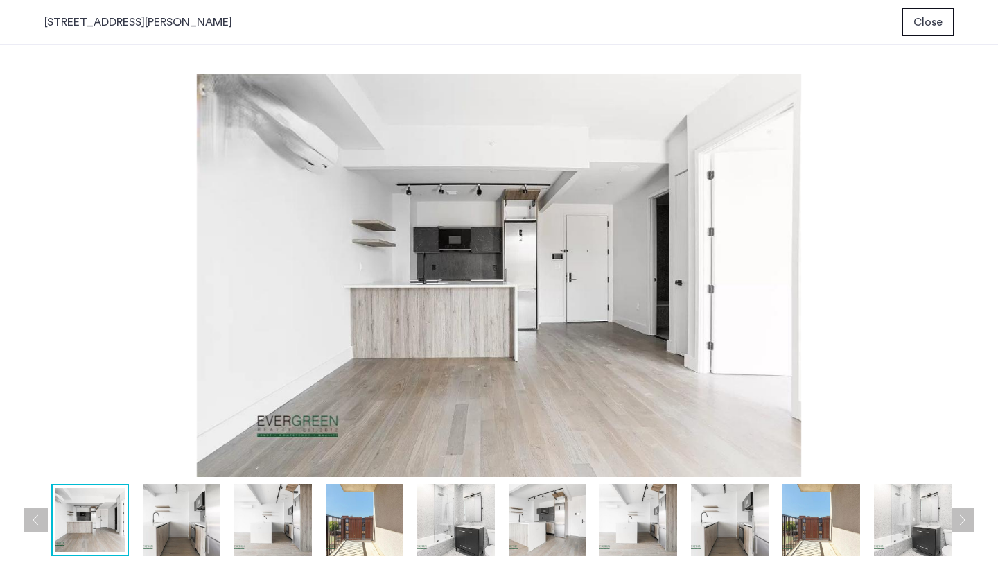
click at [194, 533] on img at bounding box center [182, 520] width 78 height 72
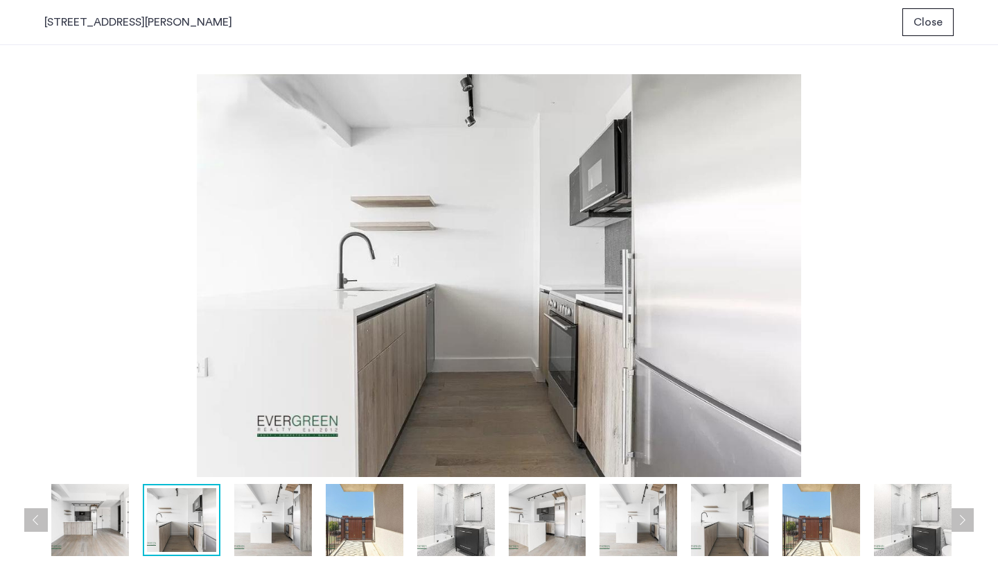
click at [229, 525] on div at bounding box center [502, 520] width 917 height 72
click at [261, 516] on img at bounding box center [273, 520] width 78 height 72
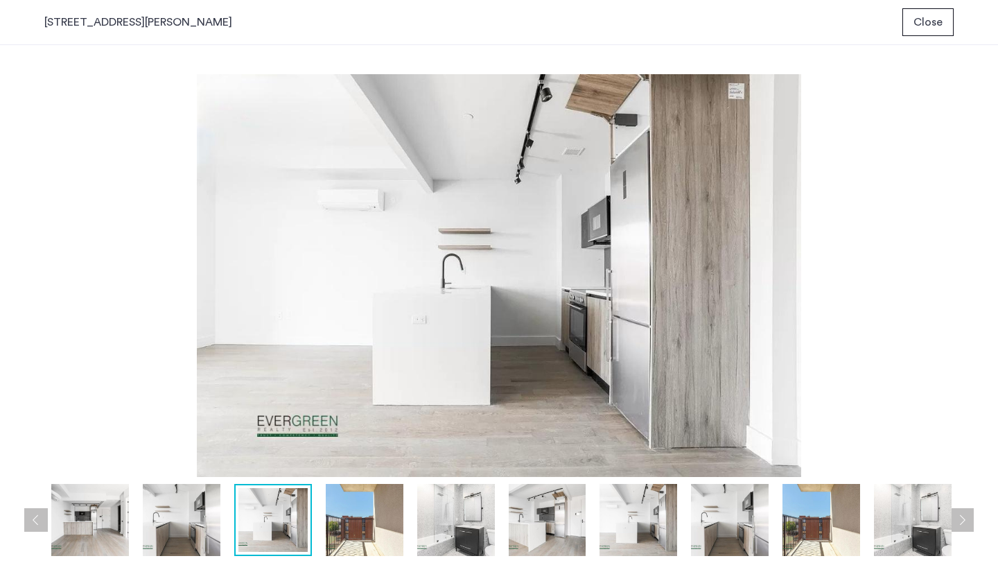
click at [337, 516] on img at bounding box center [365, 520] width 78 height 72
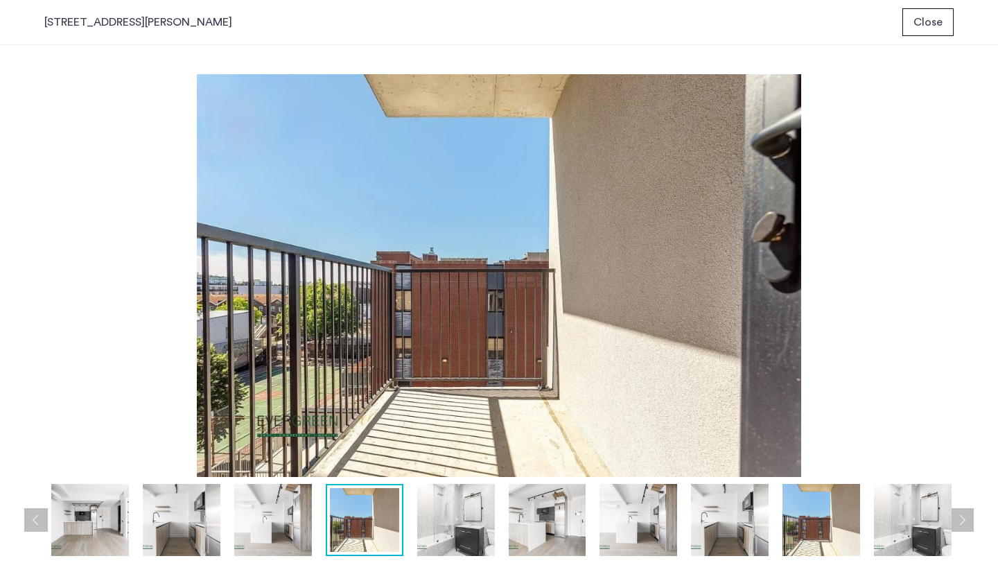
click at [410, 507] on div at bounding box center [502, 520] width 917 height 72
click at [448, 507] on img at bounding box center [456, 520] width 78 height 72
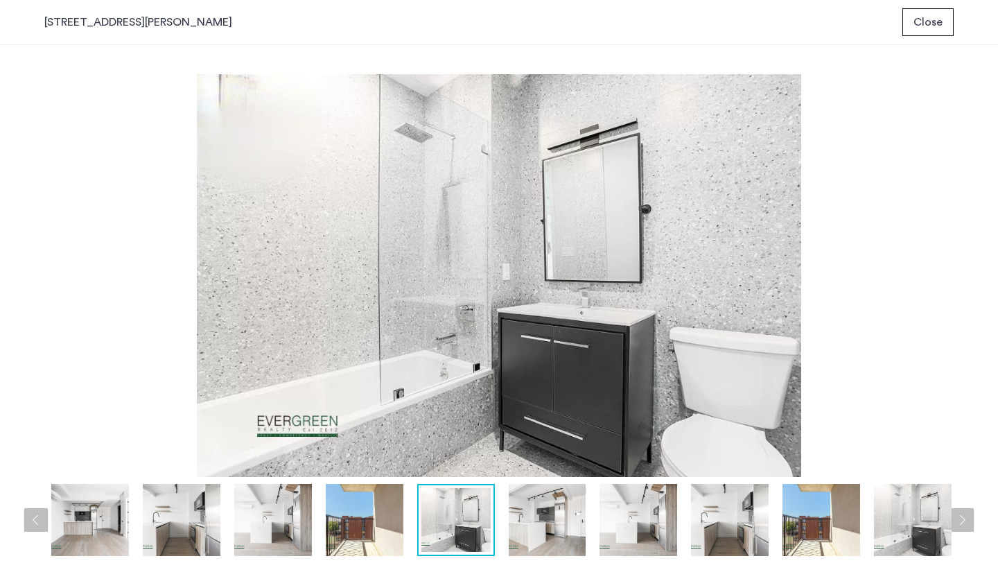
click at [552, 508] on img at bounding box center [548, 520] width 78 height 72
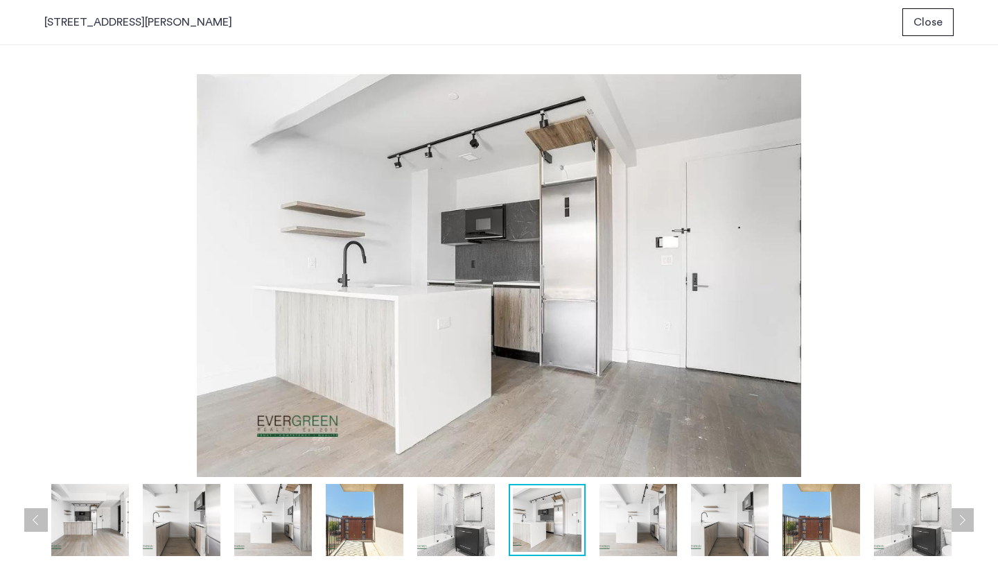
click at [622, 513] on img at bounding box center [638, 520] width 78 height 72
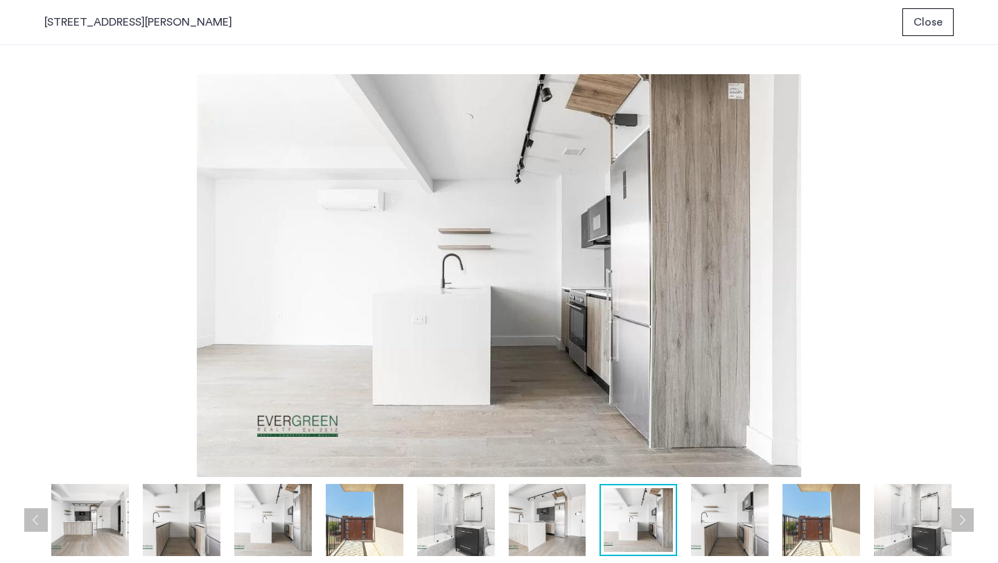
click at [678, 520] on div at bounding box center [502, 520] width 917 height 72
click at [719, 520] on img at bounding box center [730, 520] width 78 height 72
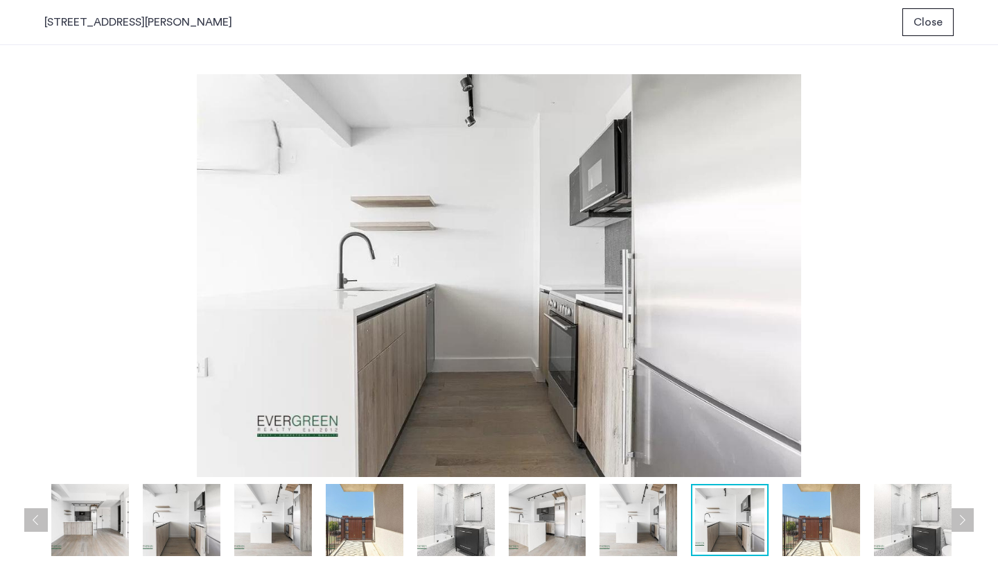
click at [808, 521] on img at bounding box center [821, 520] width 78 height 72
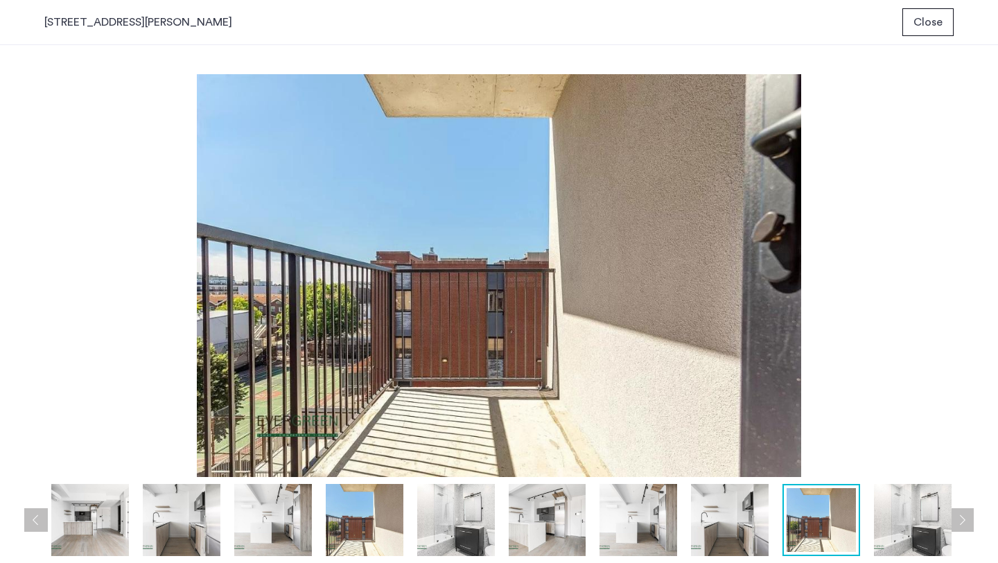
click at [898, 518] on img at bounding box center [913, 520] width 78 height 72
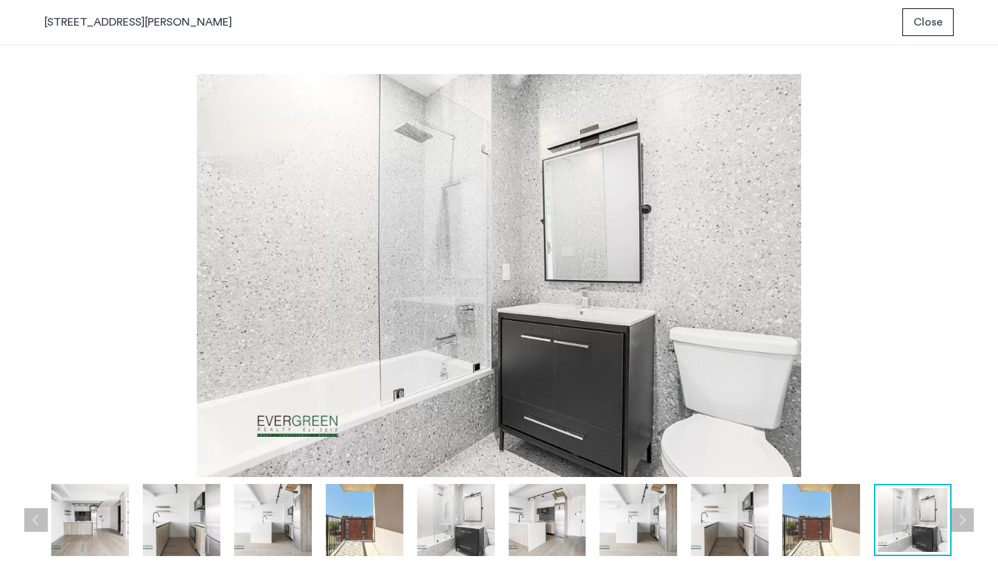
click at [963, 514] on button "Next apartment" at bounding box center [962, 520] width 24 height 24
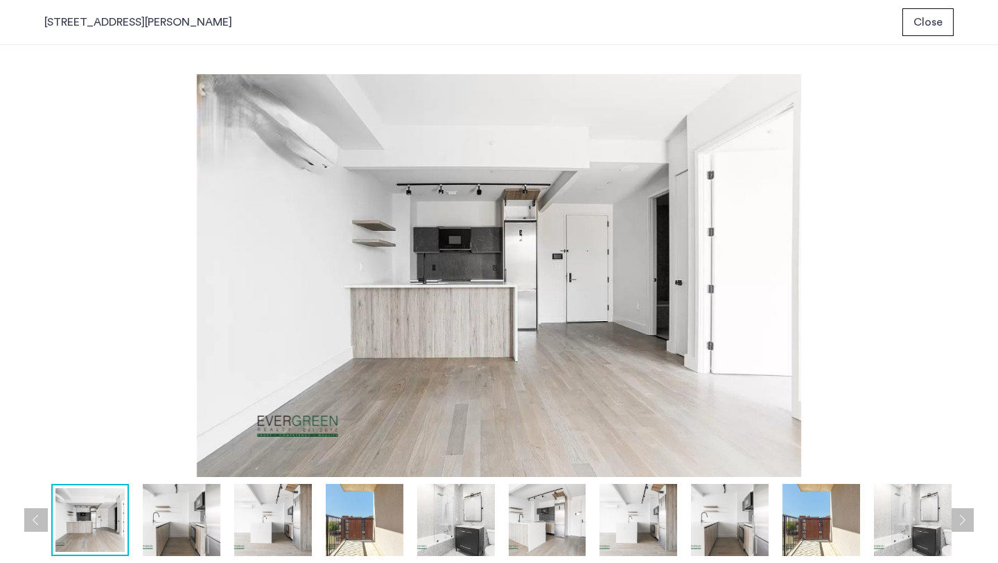
click at [964, 514] on button "Next apartment" at bounding box center [962, 520] width 24 height 24
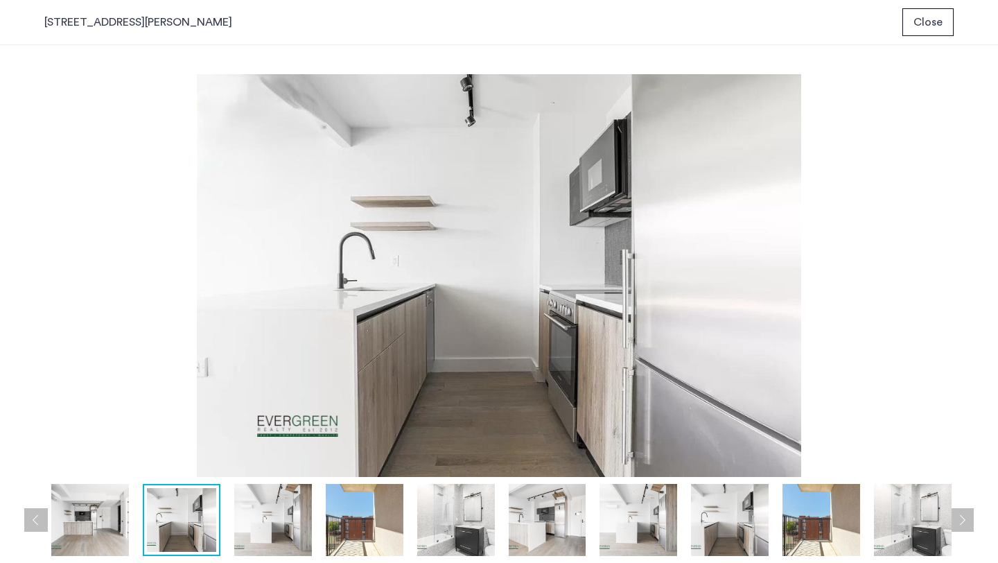
click at [964, 514] on button "Next apartment" at bounding box center [962, 520] width 24 height 24
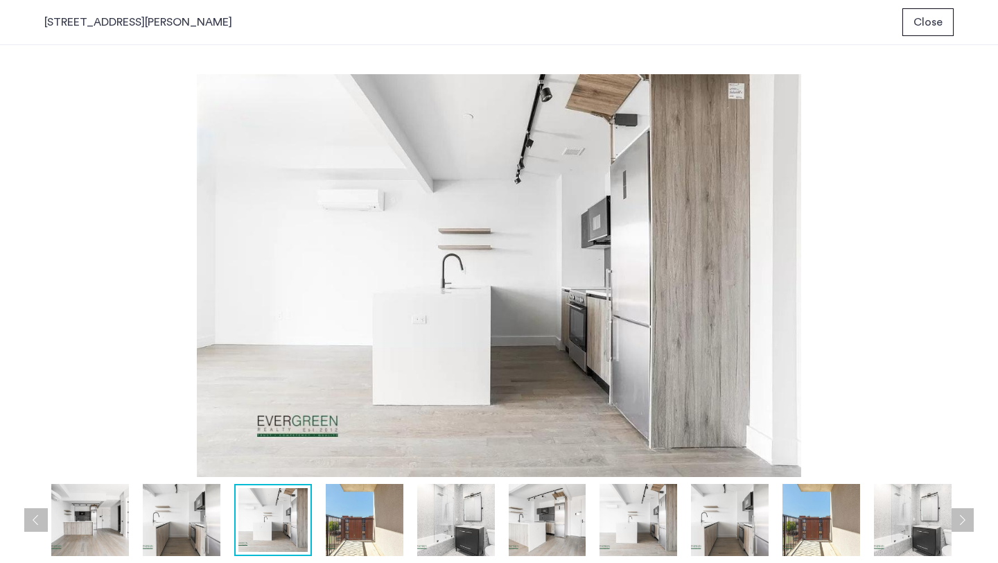
click at [940, 24] on span "Close" at bounding box center [927, 22] width 29 height 17
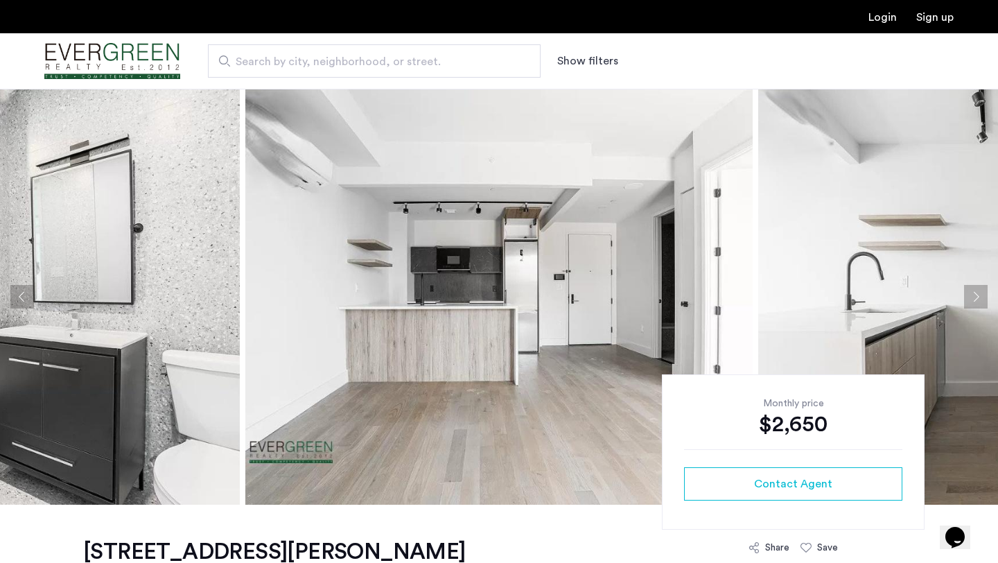
scroll to position [48, 0]
